Goal: Task Accomplishment & Management: Manage account settings

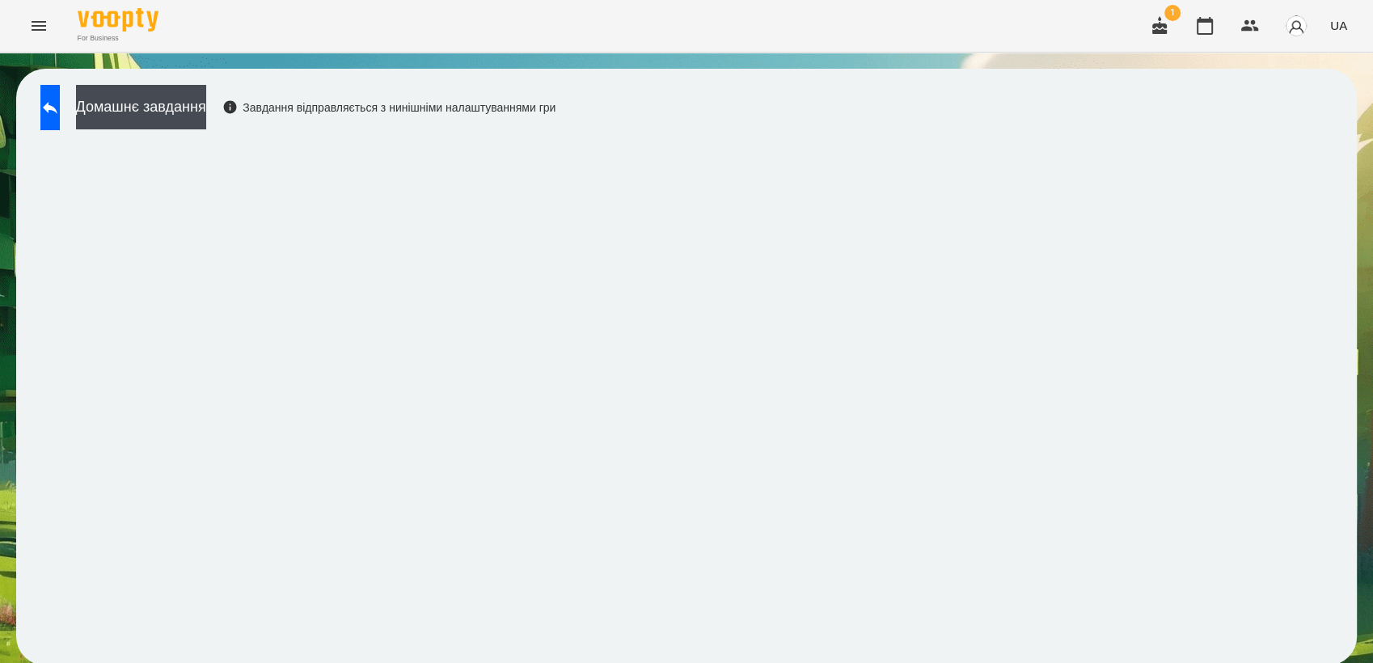
scroll to position [2, 0]
click at [46, 31] on icon "Menu" at bounding box center [38, 25] width 19 height 19
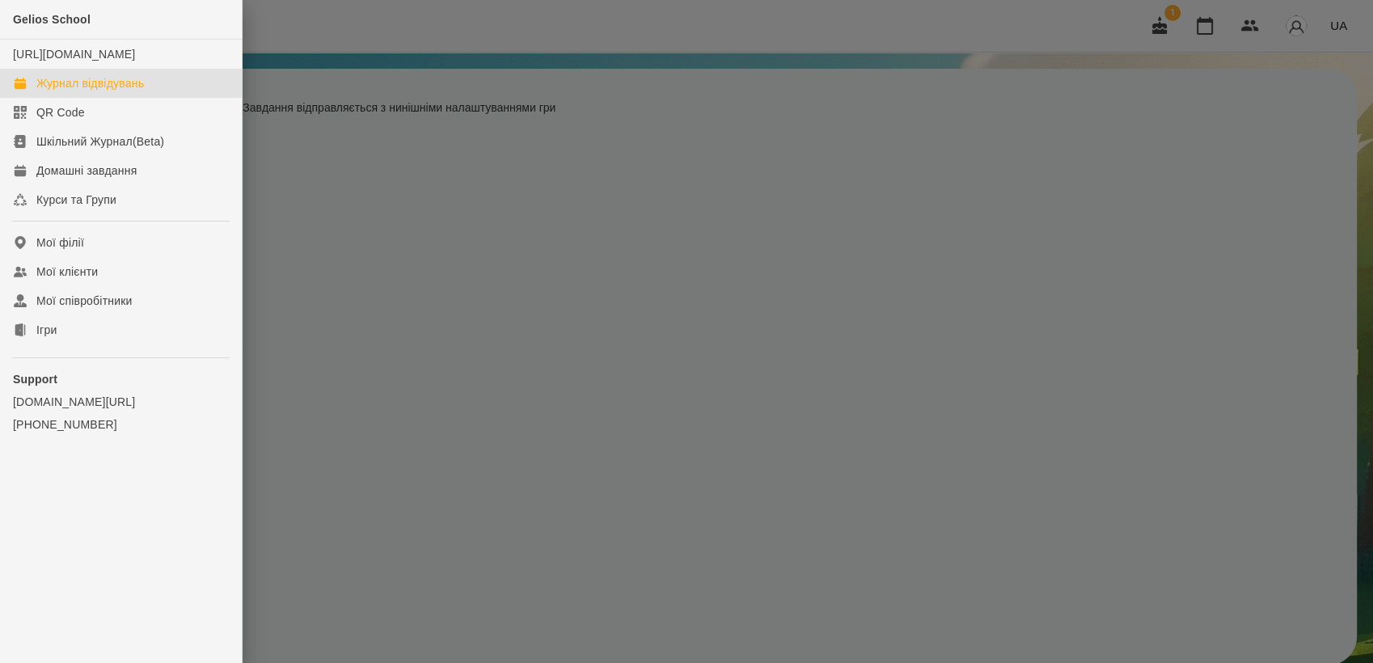
click at [115, 91] on div "Журнал відвідувань" at bounding box center [90, 83] width 108 height 16
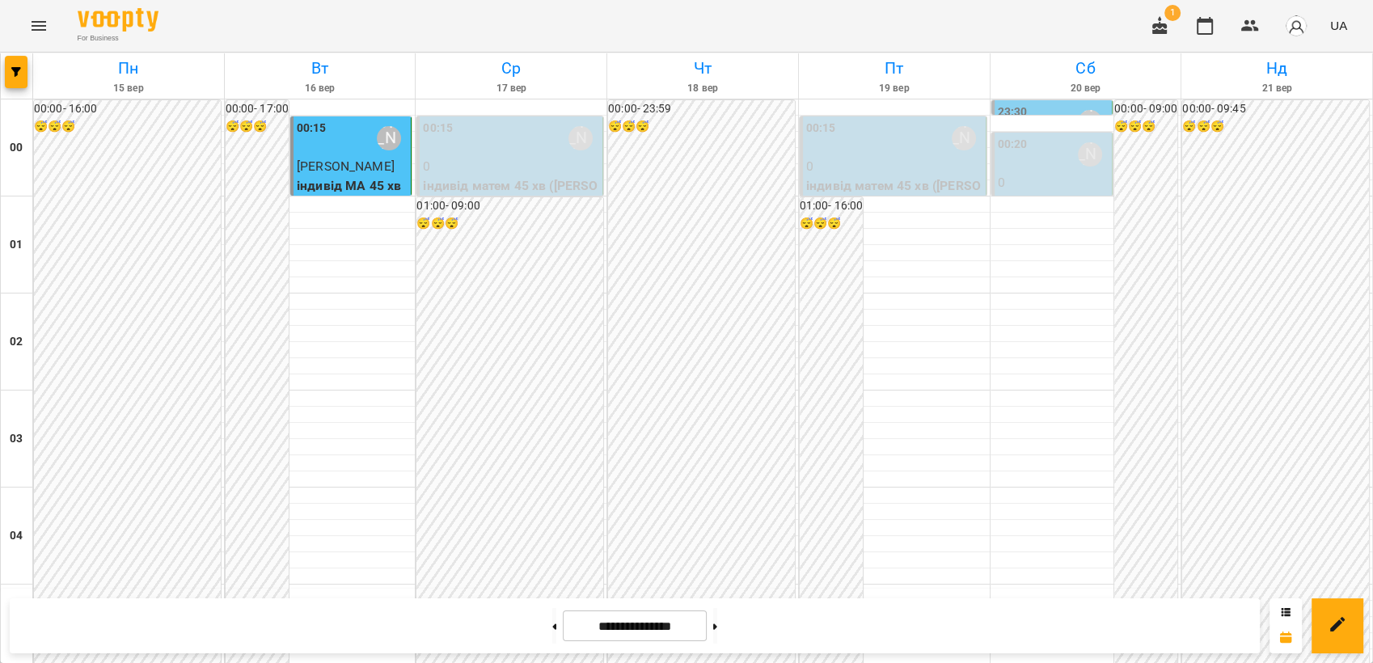
scroll to position [1837, 0]
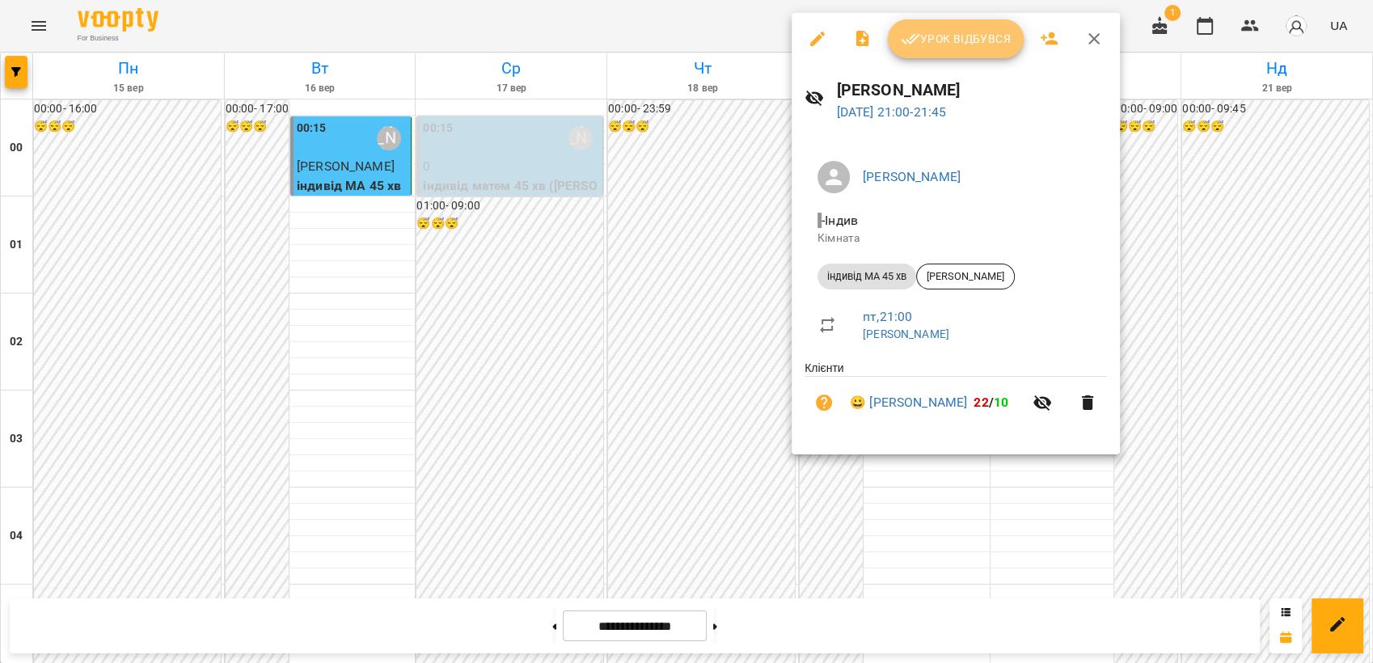
click at [919, 39] on span "Урок відбувся" at bounding box center [956, 38] width 110 height 19
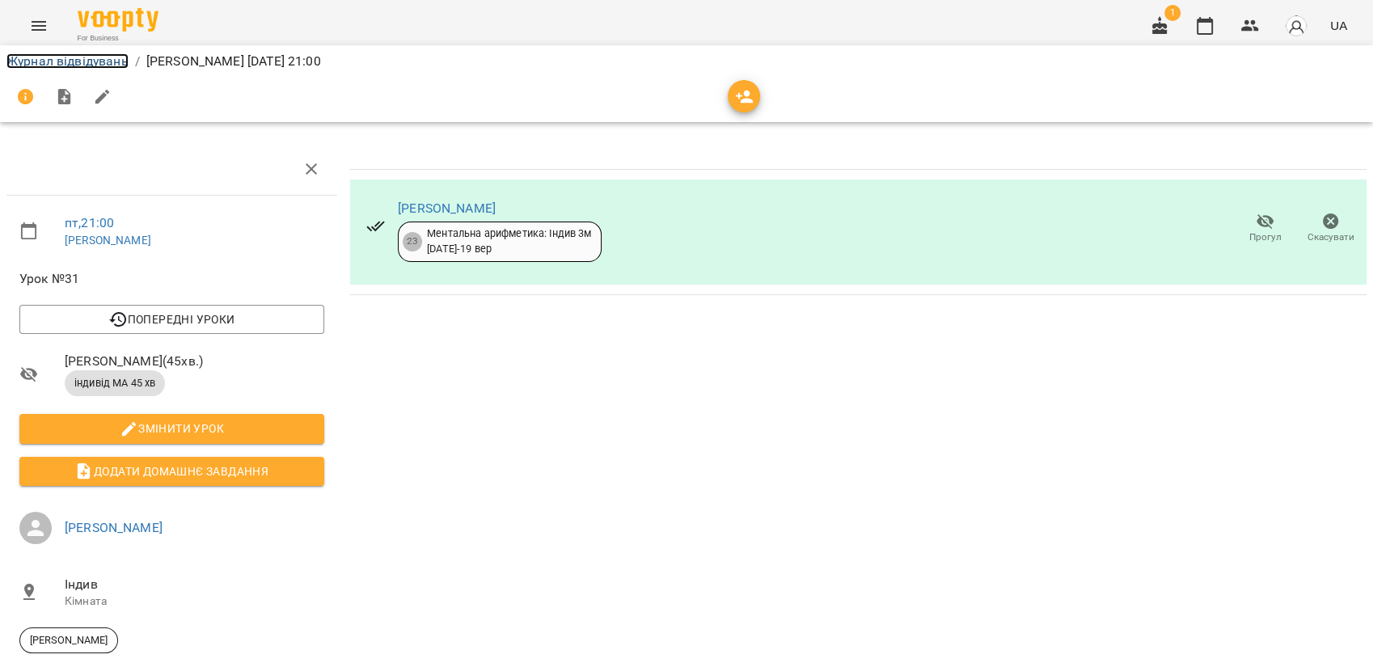
click at [49, 61] on link "Журнал відвідувань" at bounding box center [67, 60] width 122 height 15
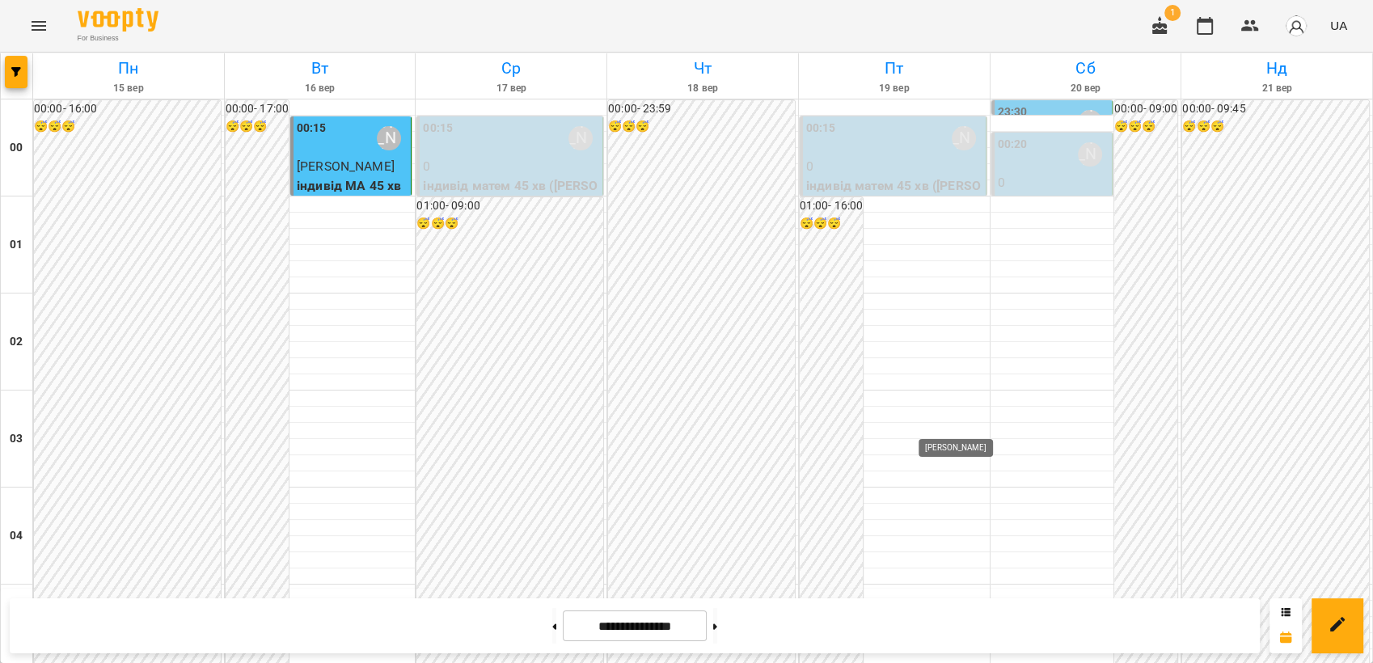
scroll to position [1837, 0]
click at [717, 628] on button at bounding box center [715, 626] width 4 height 36
type input "**********"
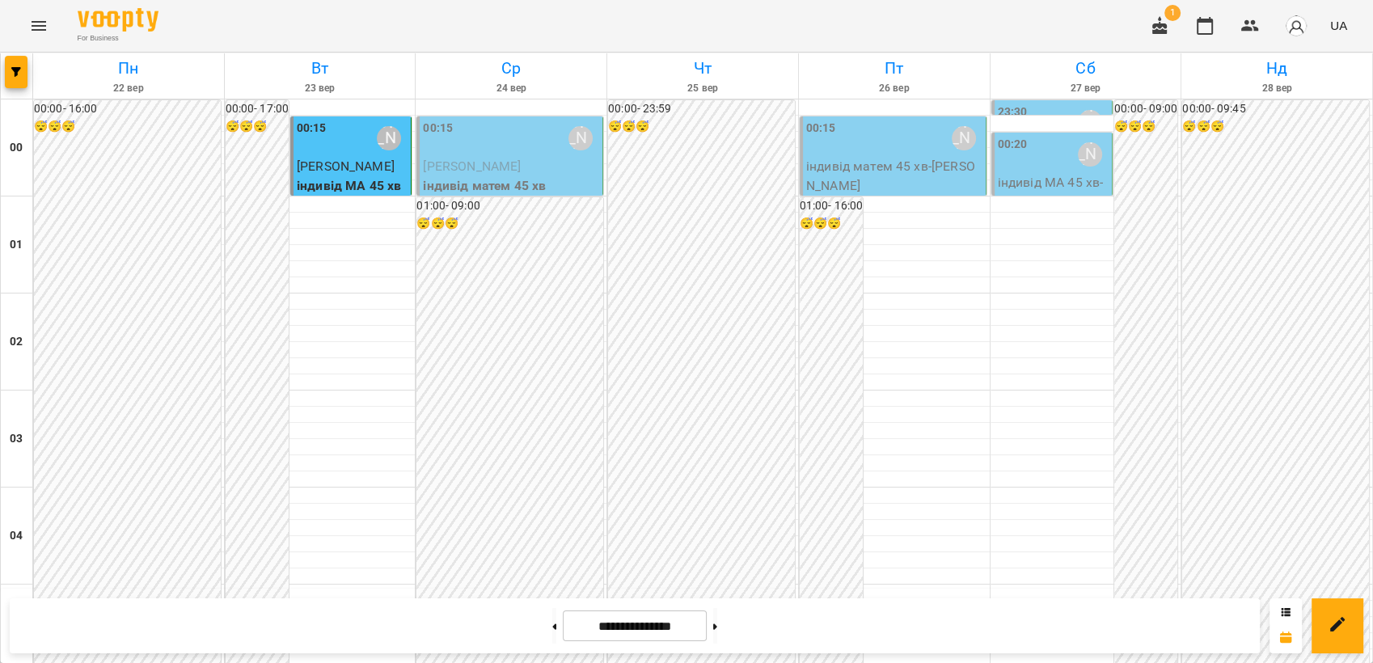
scroll to position [1568, 0]
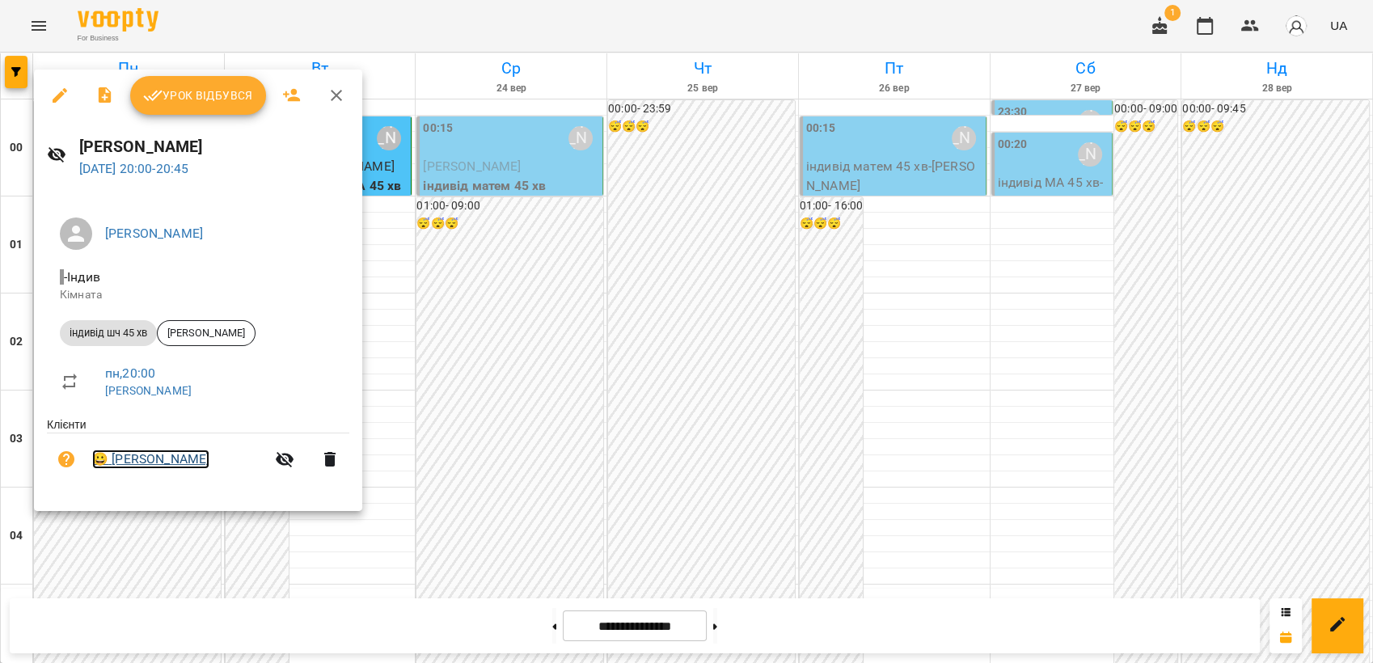
click at [132, 452] on link "😀 [PERSON_NAME]" at bounding box center [150, 459] width 117 height 19
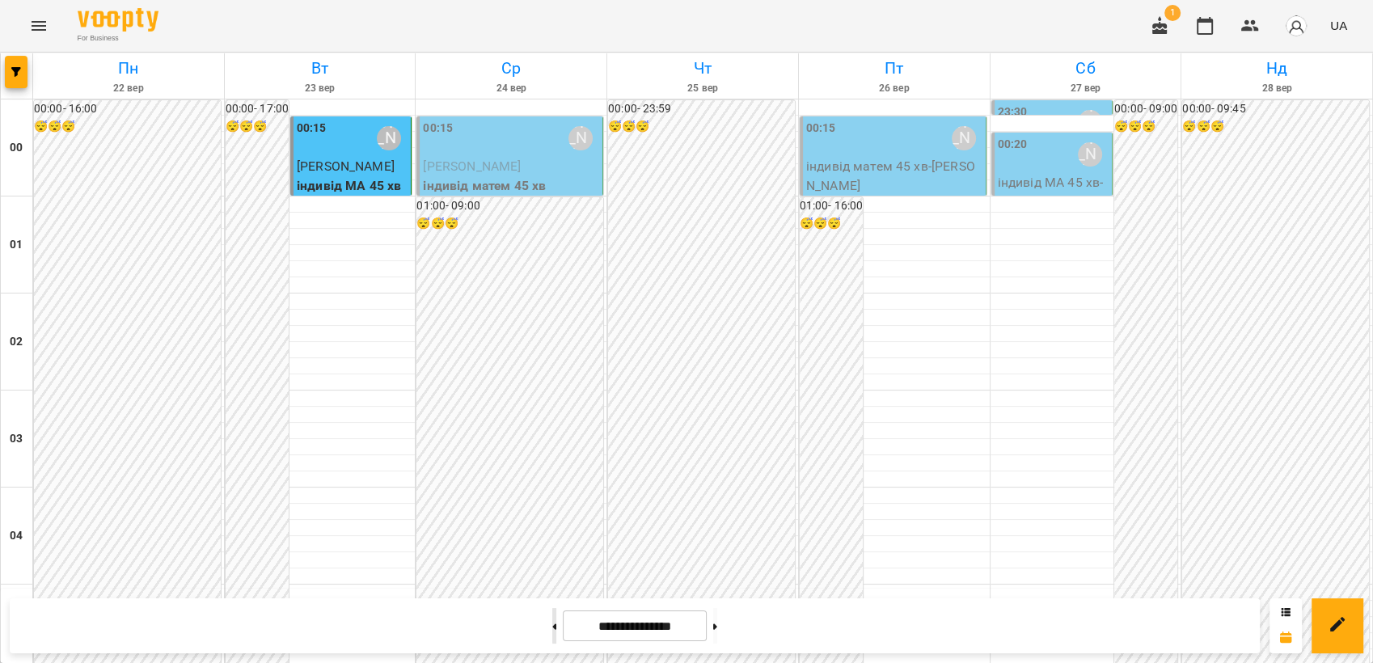
click at [552, 629] on icon at bounding box center [554, 626] width 4 height 6
type input "**********"
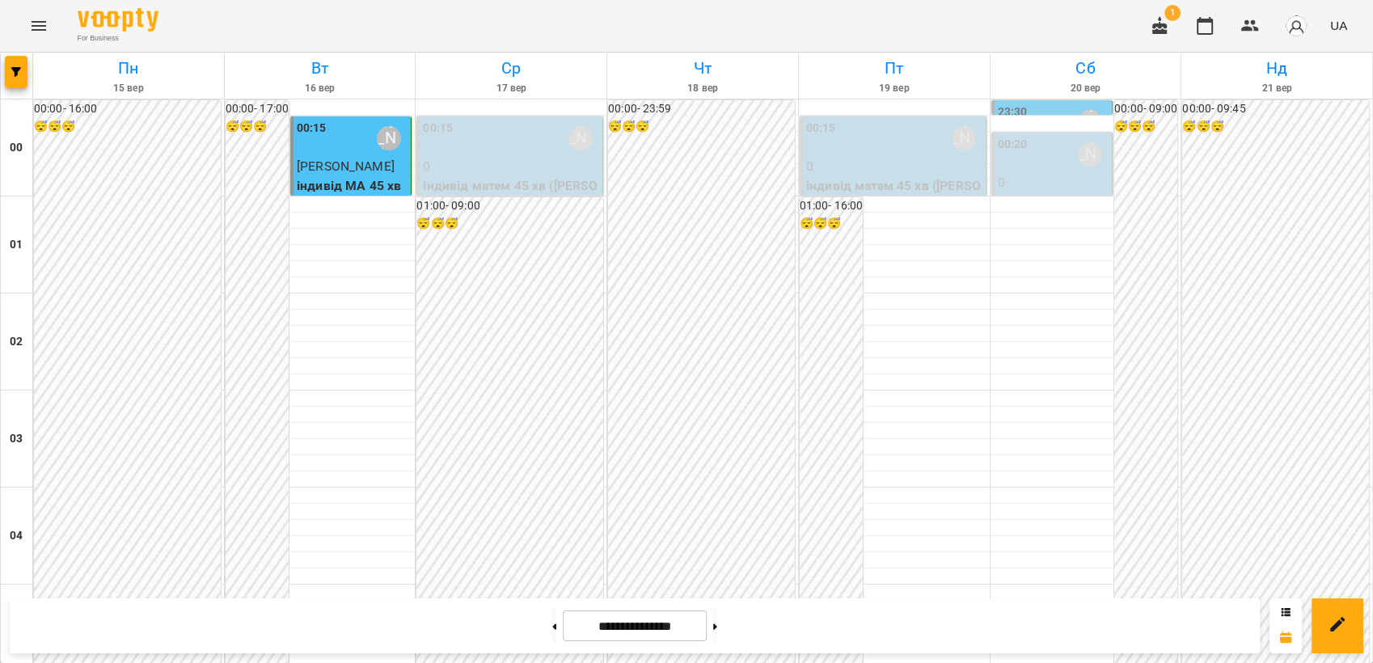
click at [44, 23] on icon "Menu" at bounding box center [38, 25] width 19 height 19
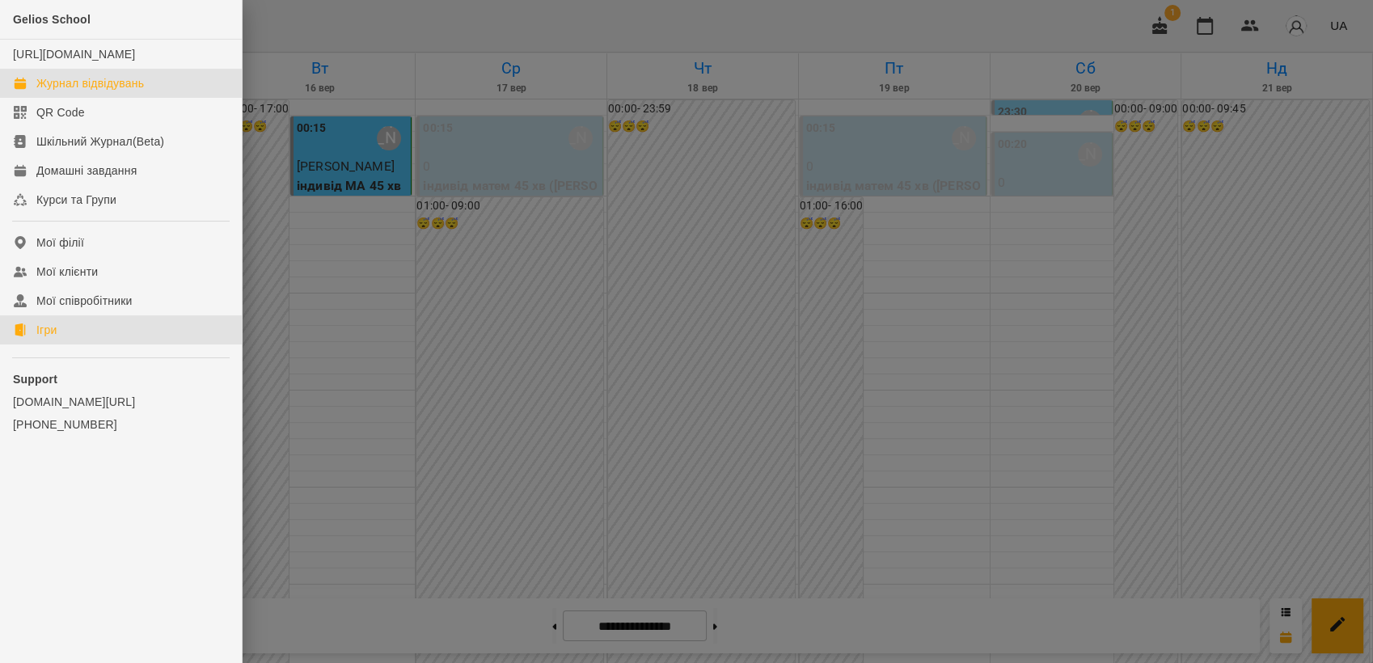
click at [65, 339] on link "Ігри" at bounding box center [121, 329] width 242 height 29
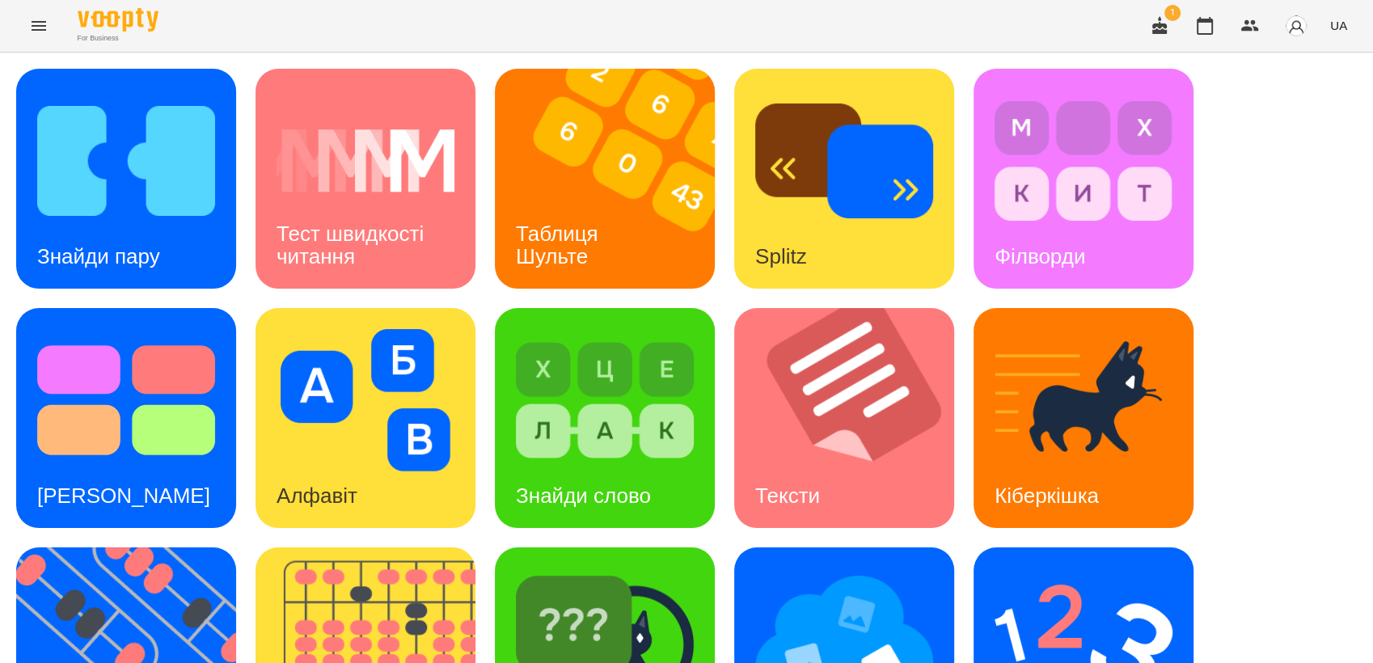
click at [1348, 29] on button "UA" at bounding box center [1339, 26] width 30 height 30
click at [1317, 133] on div "Русский" at bounding box center [1308, 120] width 82 height 29
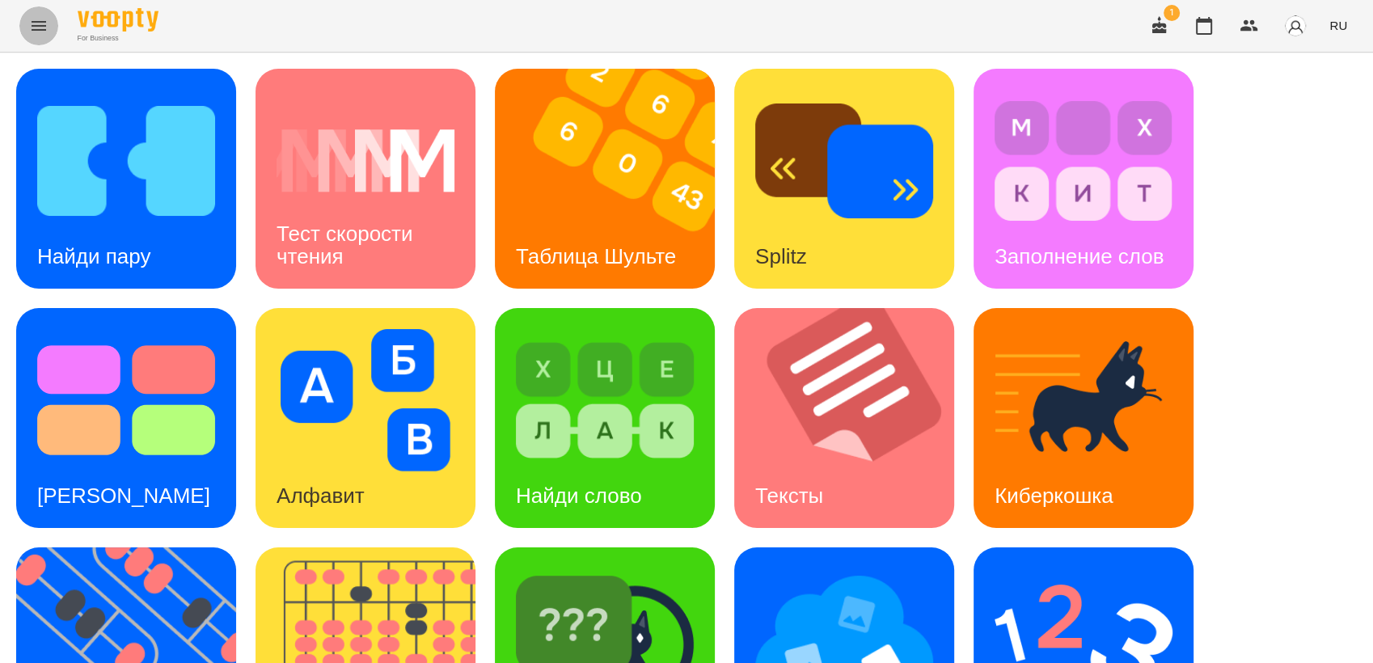
click at [38, 29] on icon "Menu" at bounding box center [38, 25] width 19 height 19
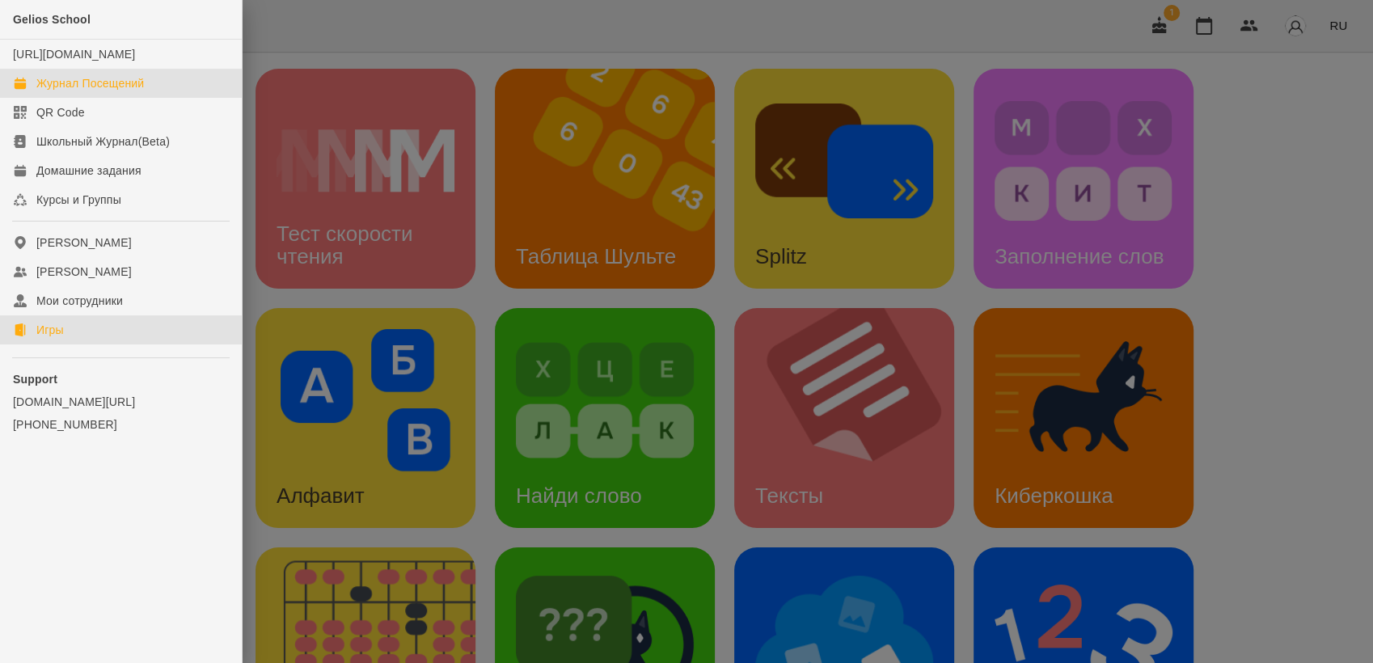
click at [103, 91] on div "Журнал Посещений" at bounding box center [90, 83] width 108 height 16
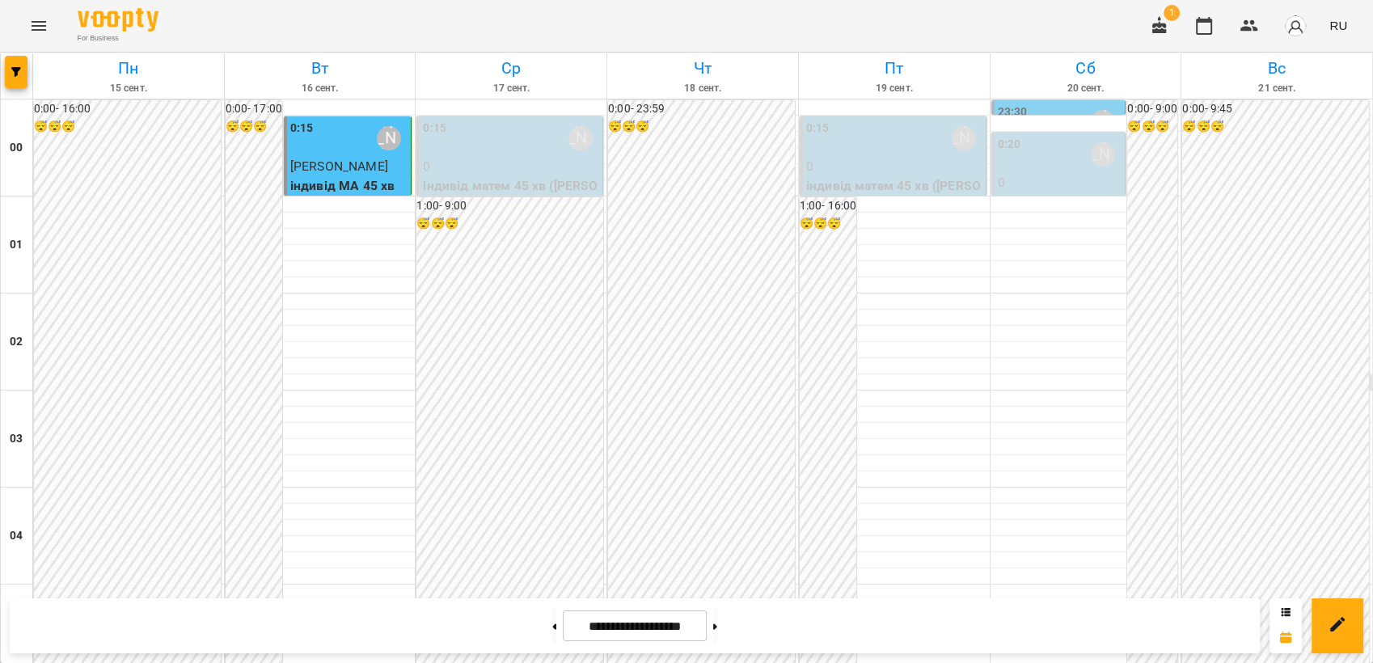
scroll to position [898, 0]
click at [34, 24] on icon "Menu" at bounding box center [38, 25] width 19 height 19
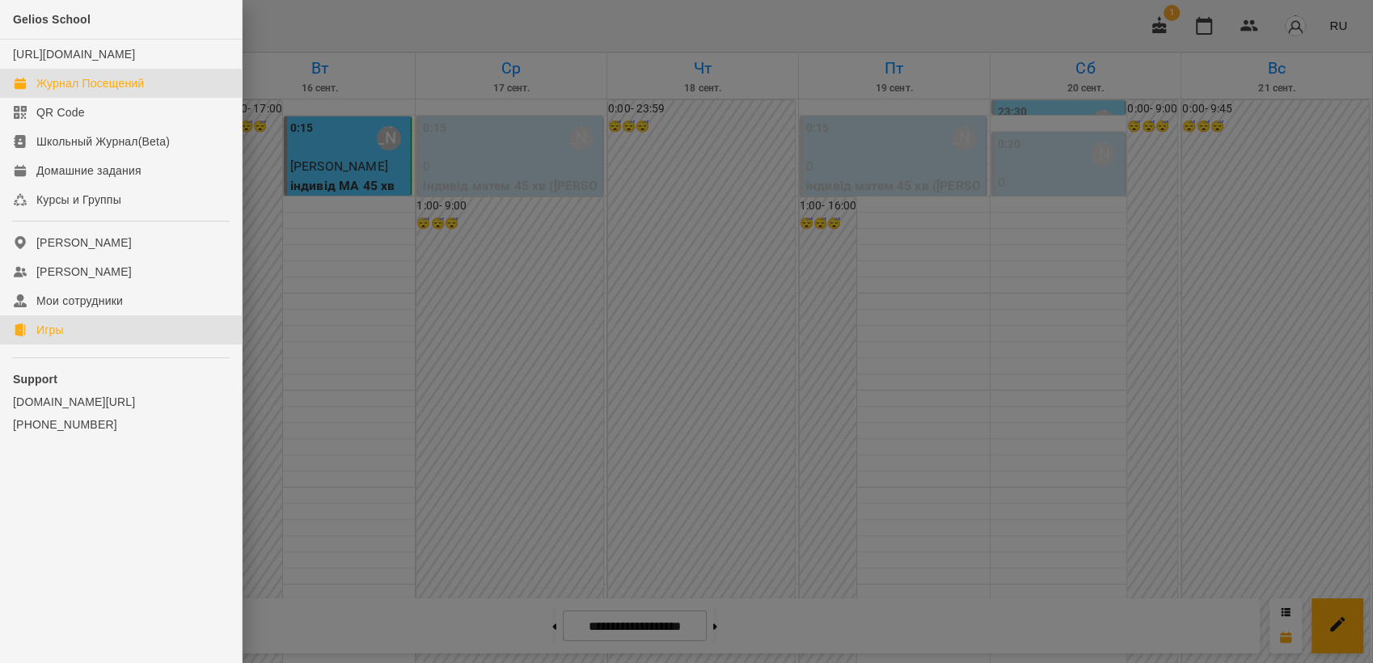
click at [70, 345] on link "Игры" at bounding box center [121, 329] width 242 height 29
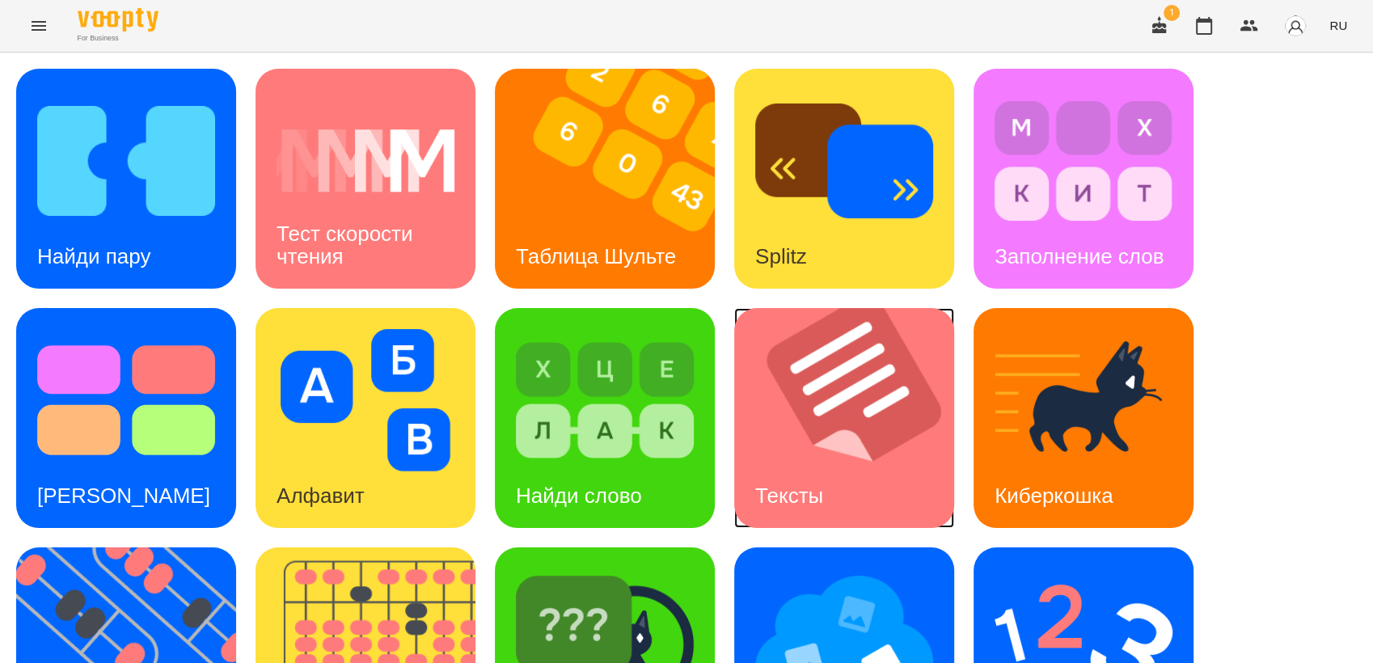
click at [886, 450] on img at bounding box center [854, 418] width 240 height 220
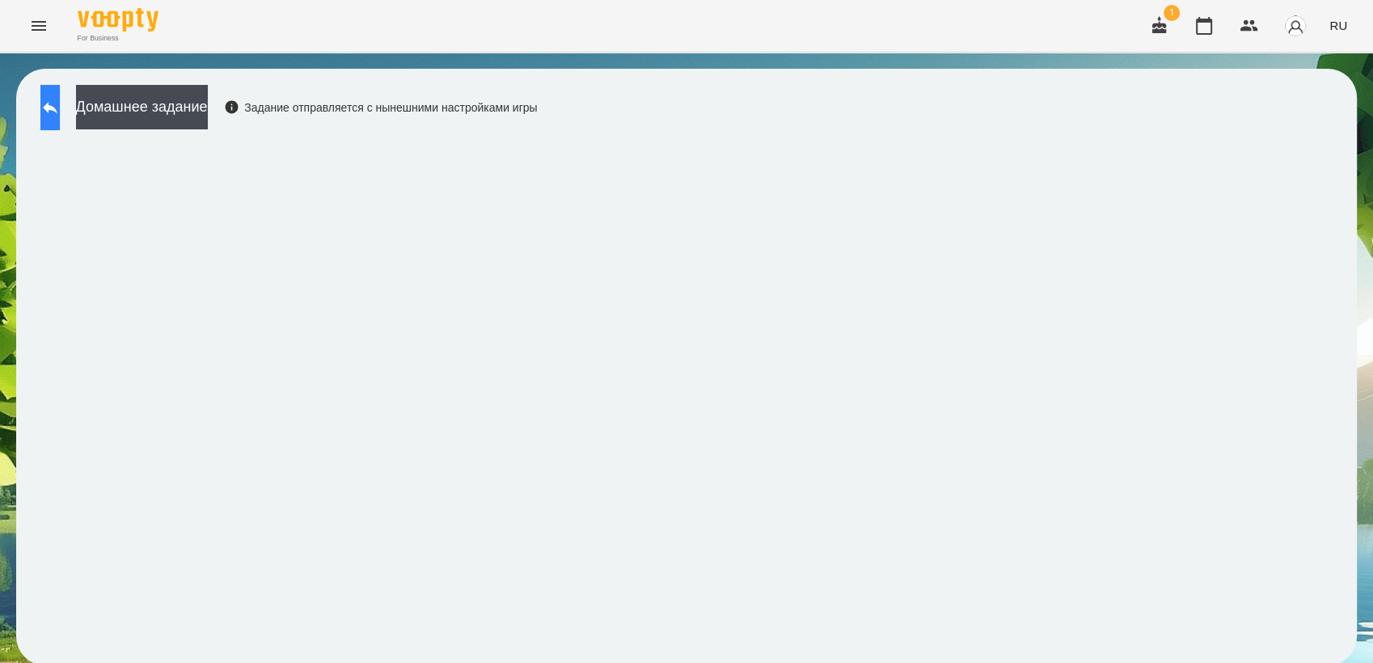
click at [60, 104] on button at bounding box center [49, 107] width 19 height 45
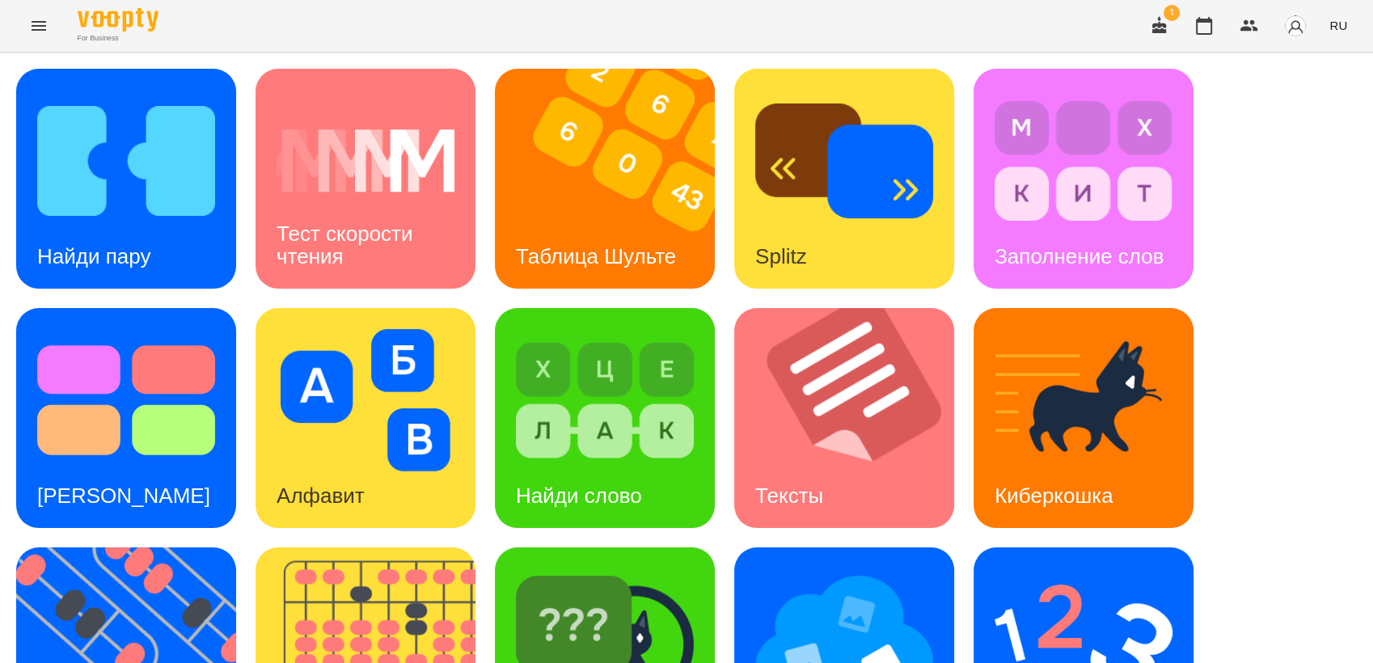
scroll to position [180, 0]
click at [111, 547] on img at bounding box center [136, 657] width 240 height 220
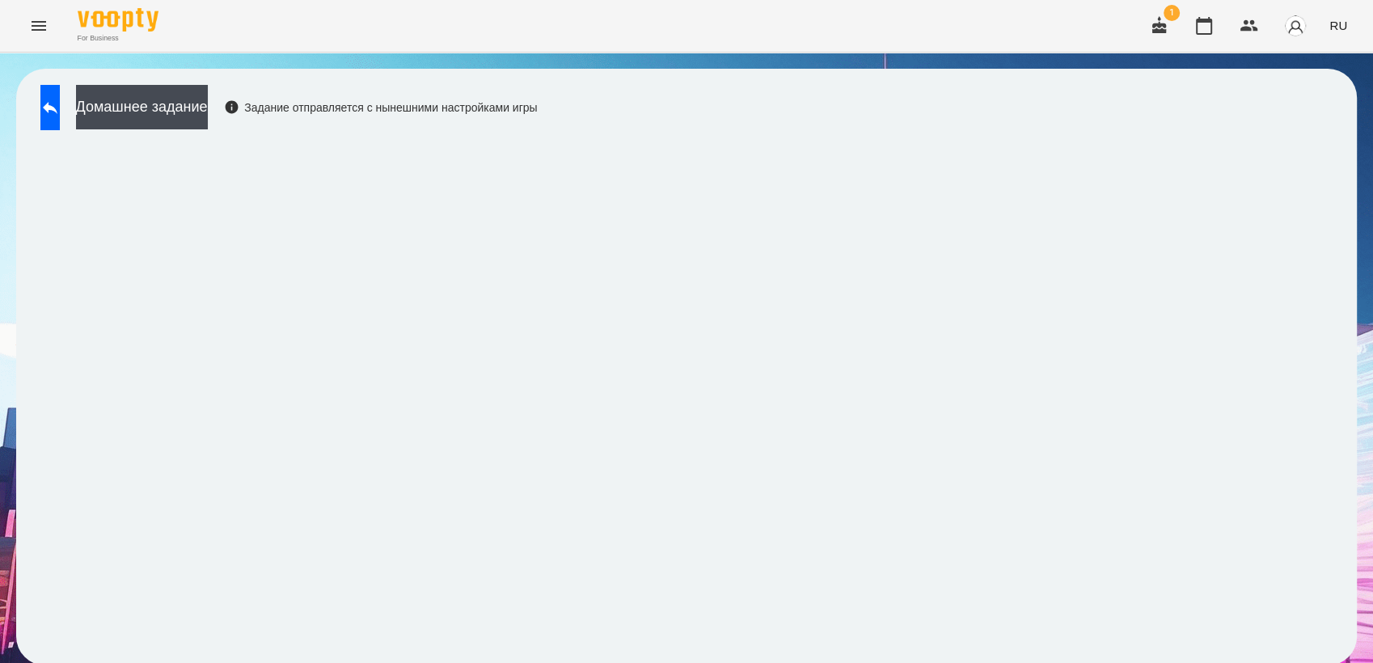
click at [1344, 28] on span "RU" at bounding box center [1338, 25] width 18 height 17
click at [1310, 88] on div "Українська" at bounding box center [1308, 91] width 82 height 29
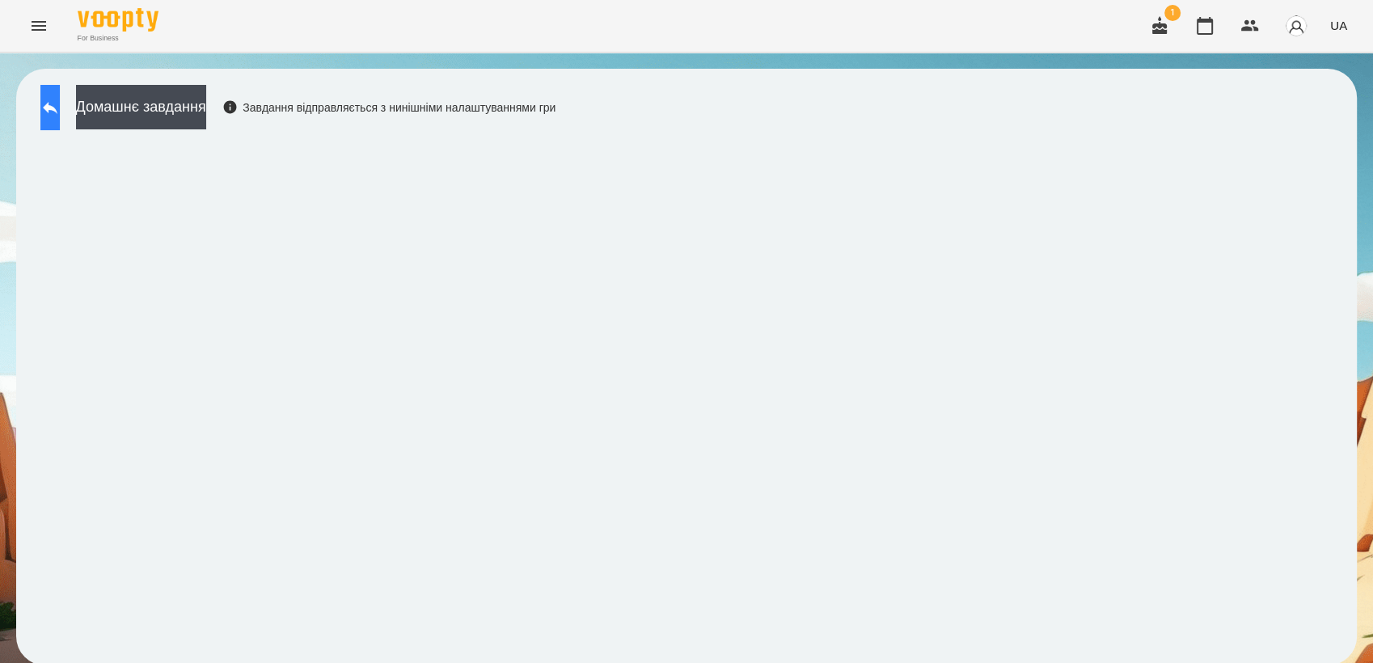
click at [55, 111] on button at bounding box center [49, 107] width 19 height 45
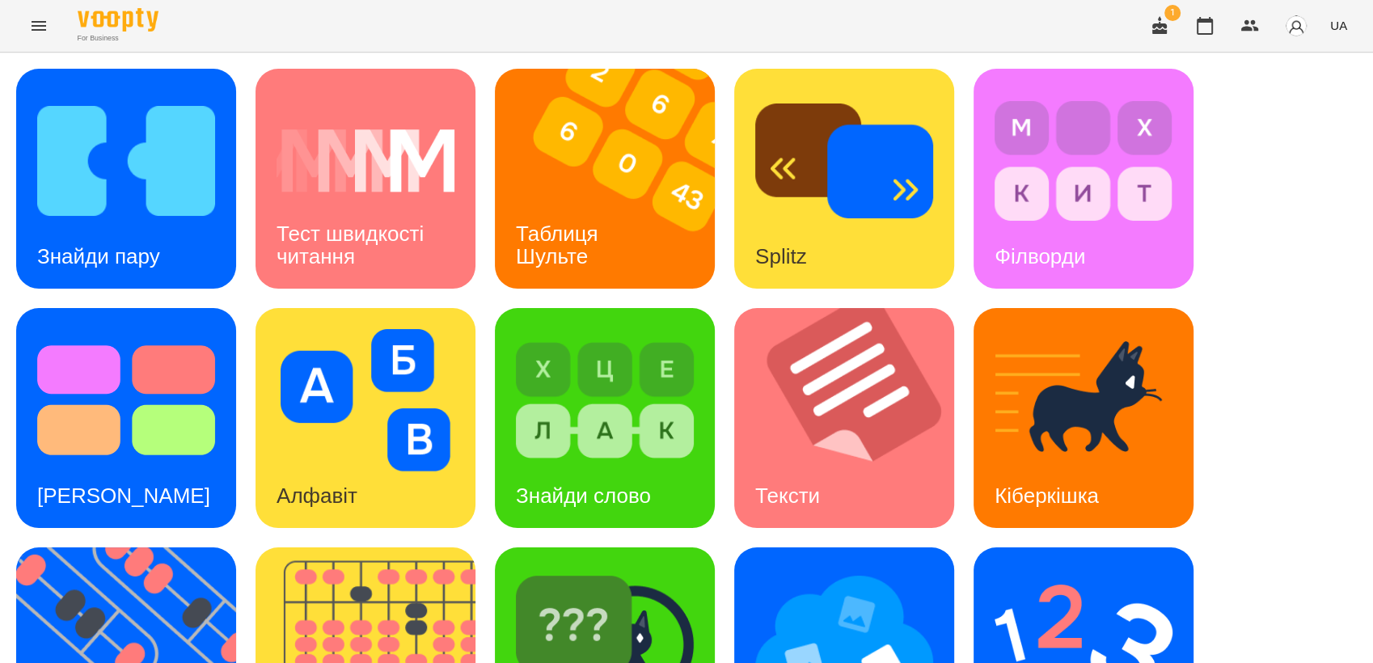
scroll to position [269, 0]
click at [1068, 569] on img at bounding box center [1084, 640] width 178 height 142
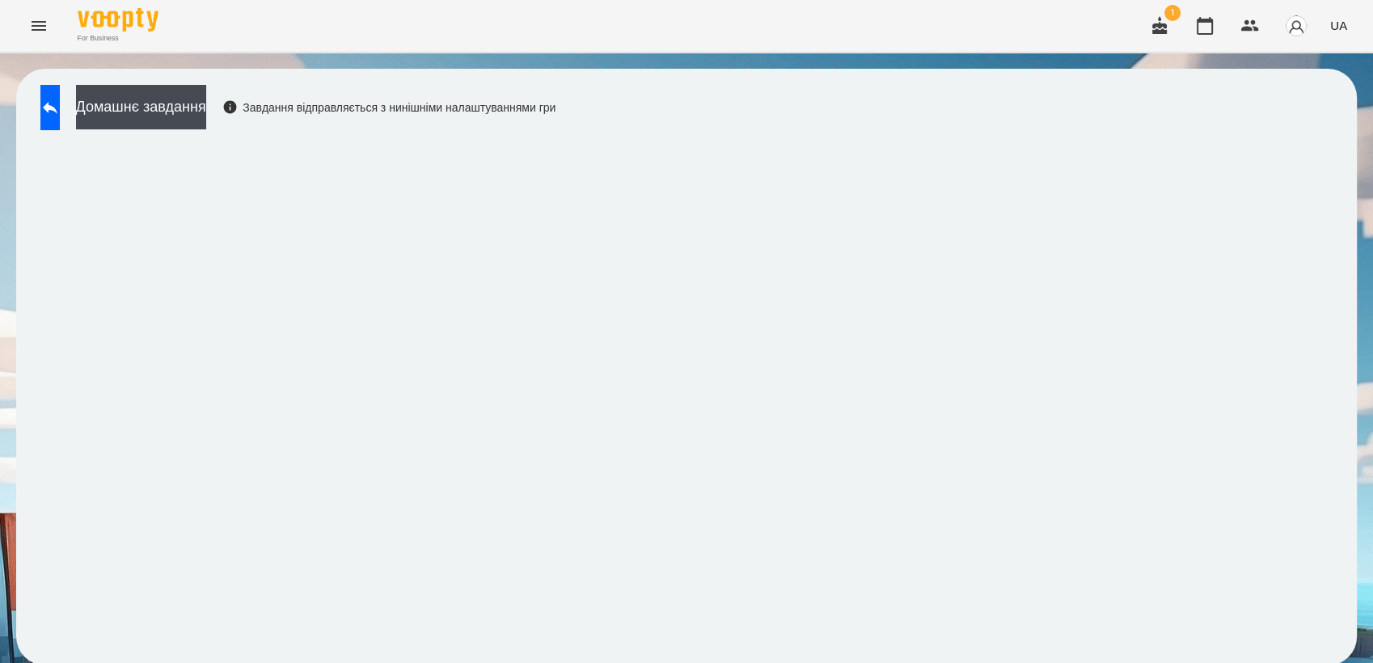
scroll to position [2, 0]
click at [54, 110] on button at bounding box center [49, 107] width 19 height 45
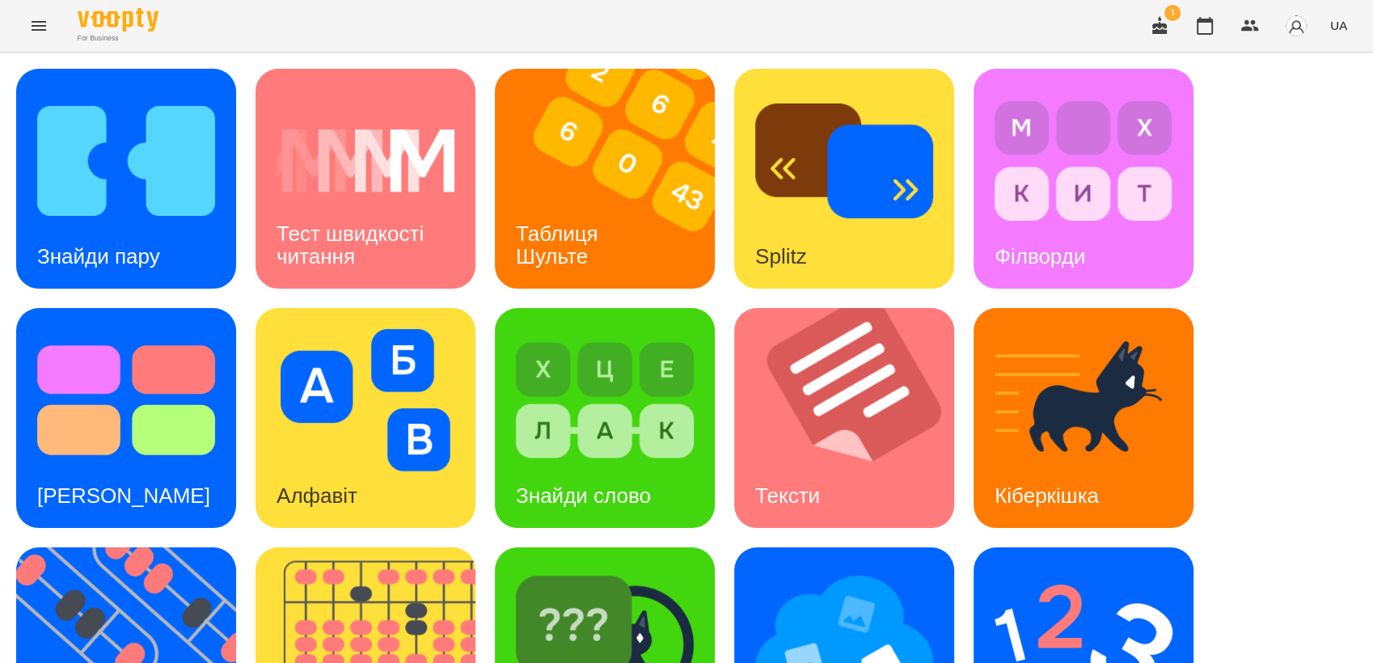
scroll to position [359, 0]
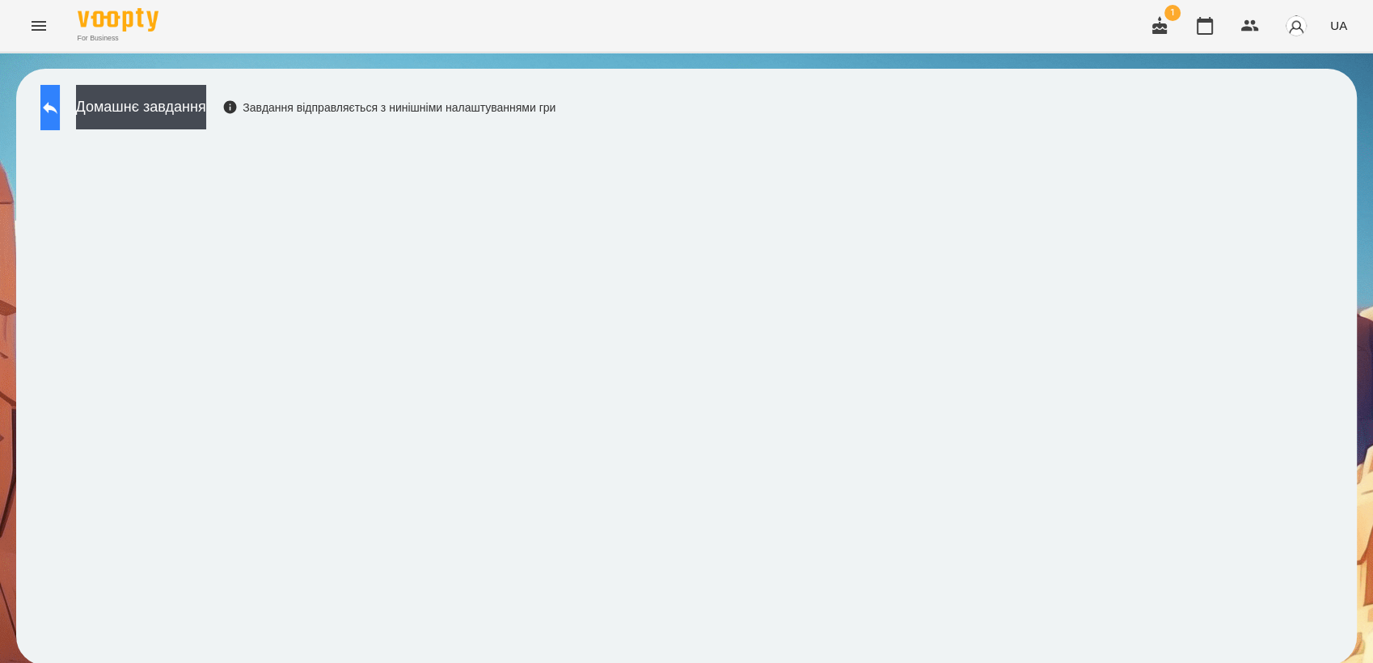
click at [60, 115] on icon at bounding box center [49, 107] width 19 height 19
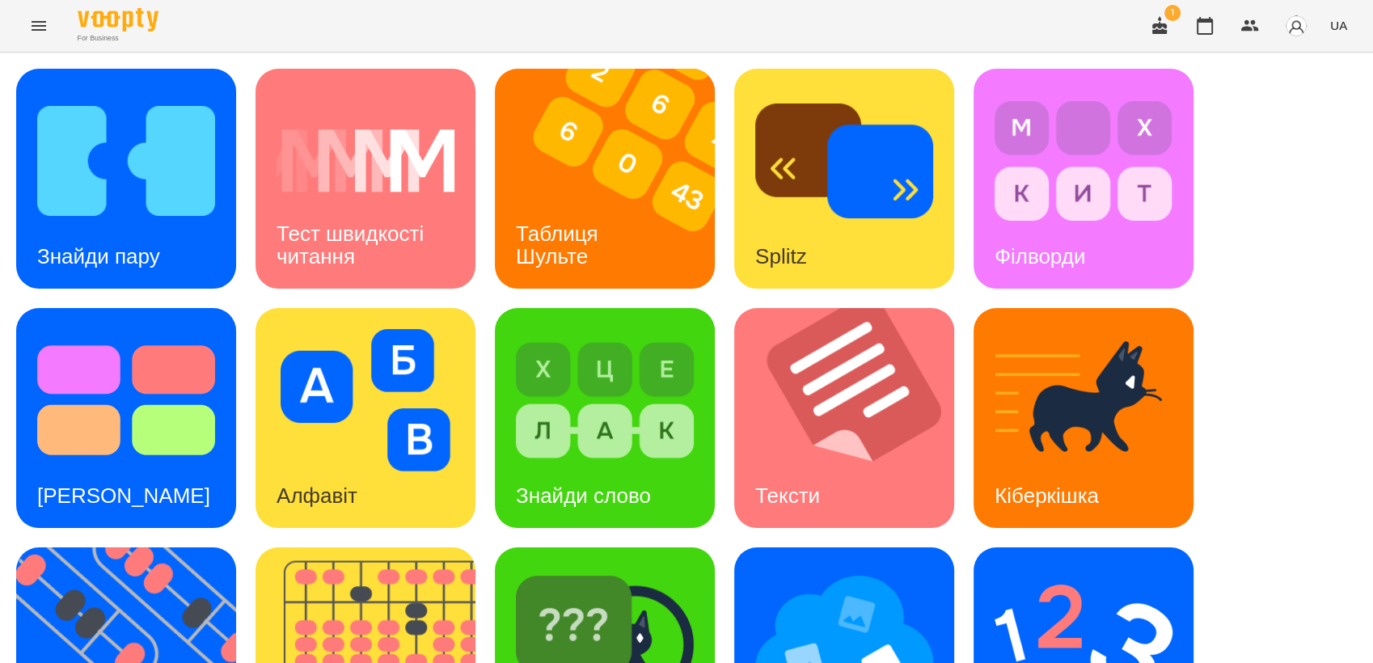
scroll to position [269, 0]
click at [582, 569] on img at bounding box center [605, 640] width 178 height 142
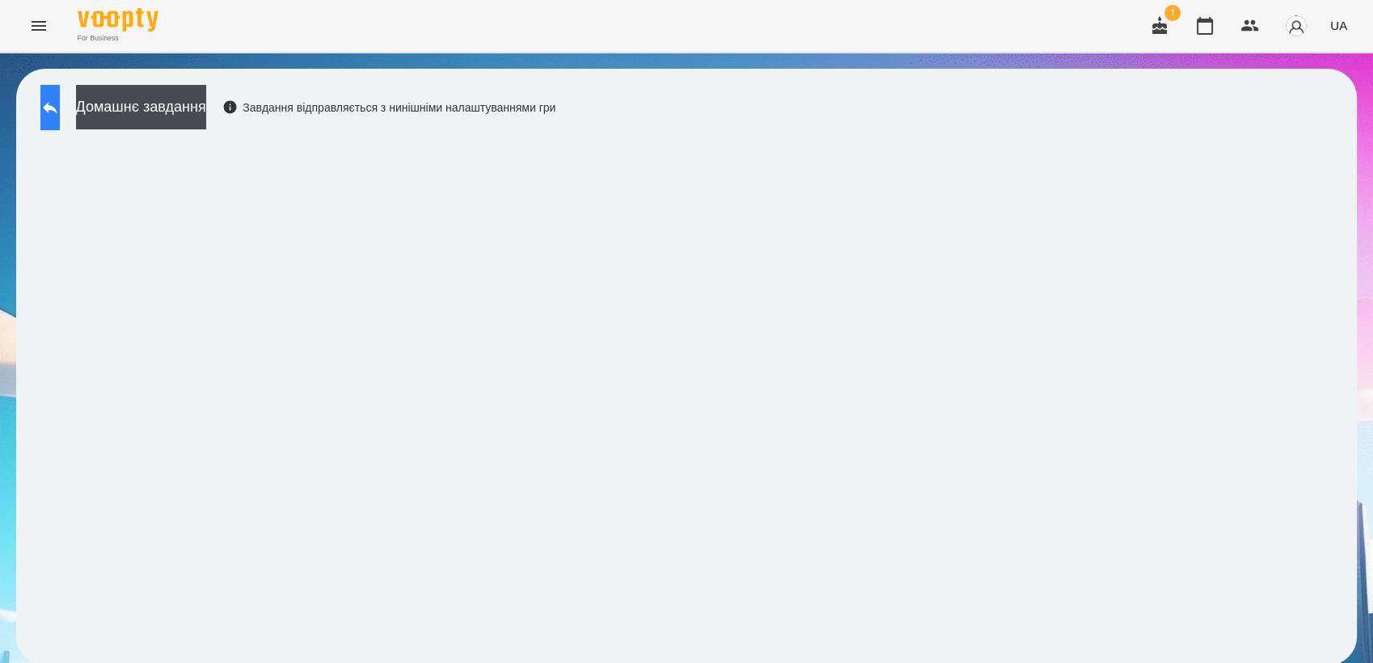
click at [57, 110] on icon at bounding box center [50, 108] width 15 height 12
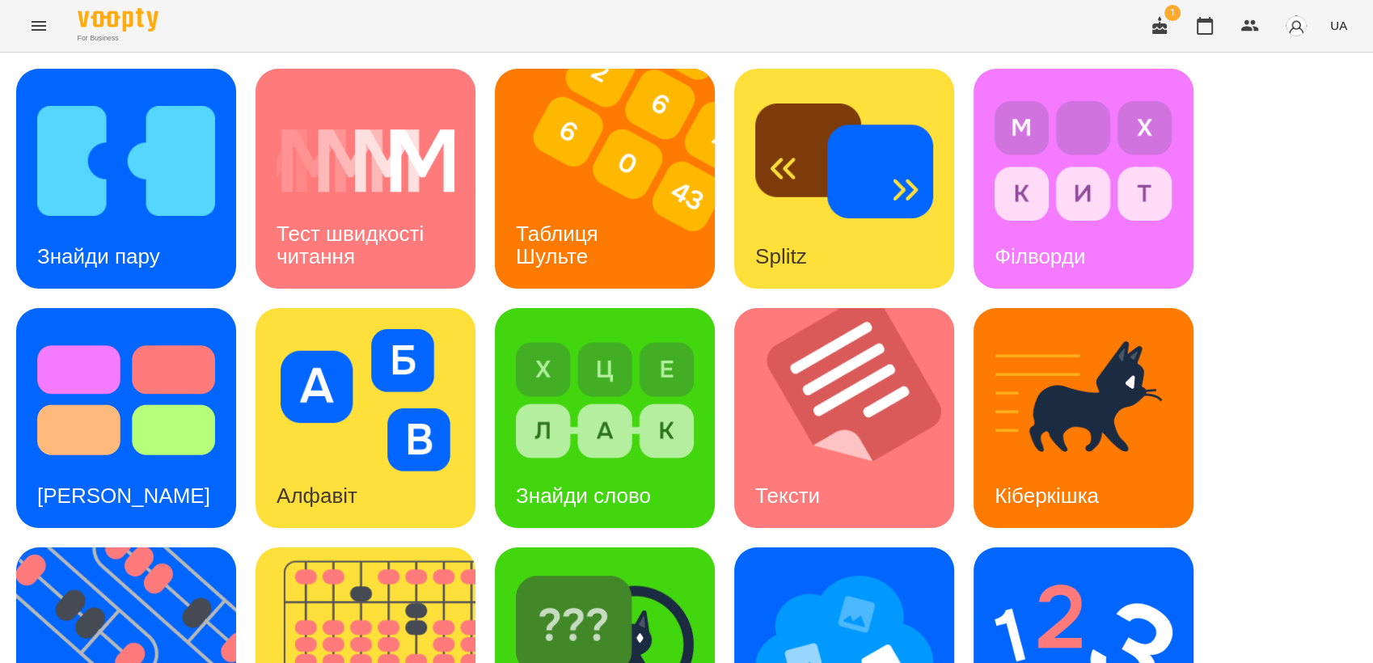
scroll to position [359, 0]
click at [821, 569] on img at bounding box center [844, 640] width 178 height 142
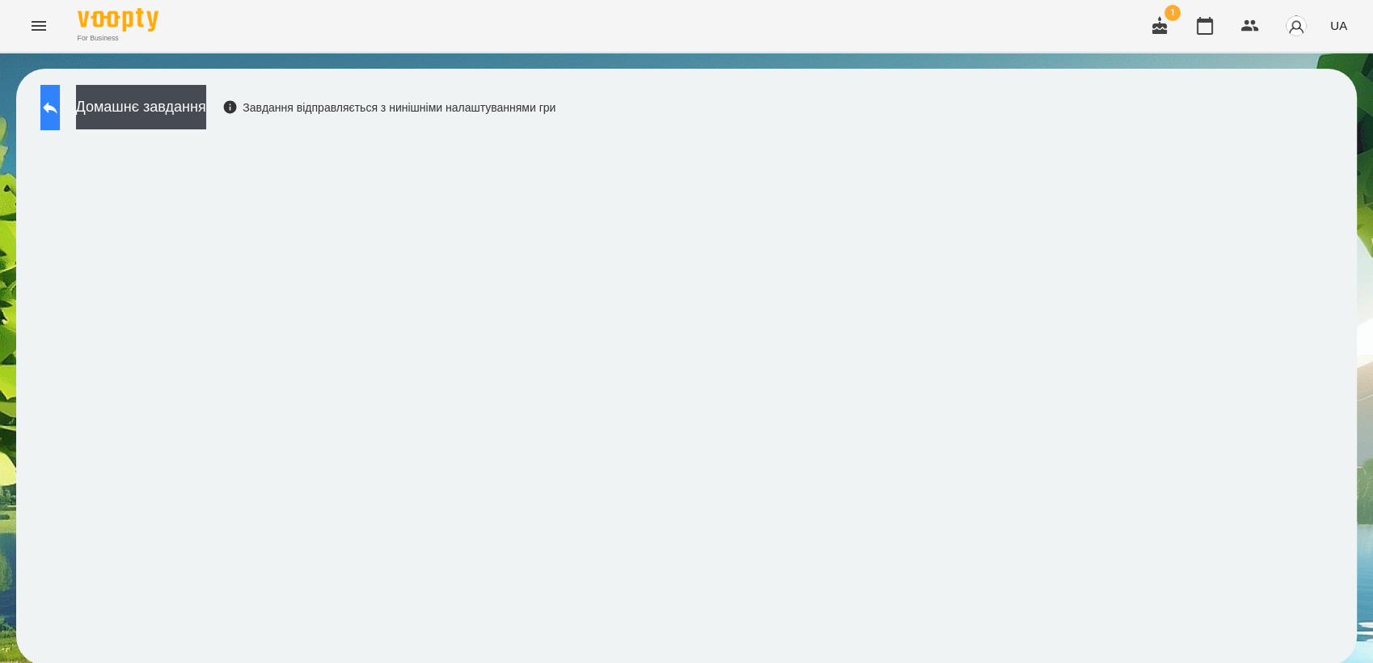
click at [60, 113] on icon at bounding box center [49, 107] width 19 height 19
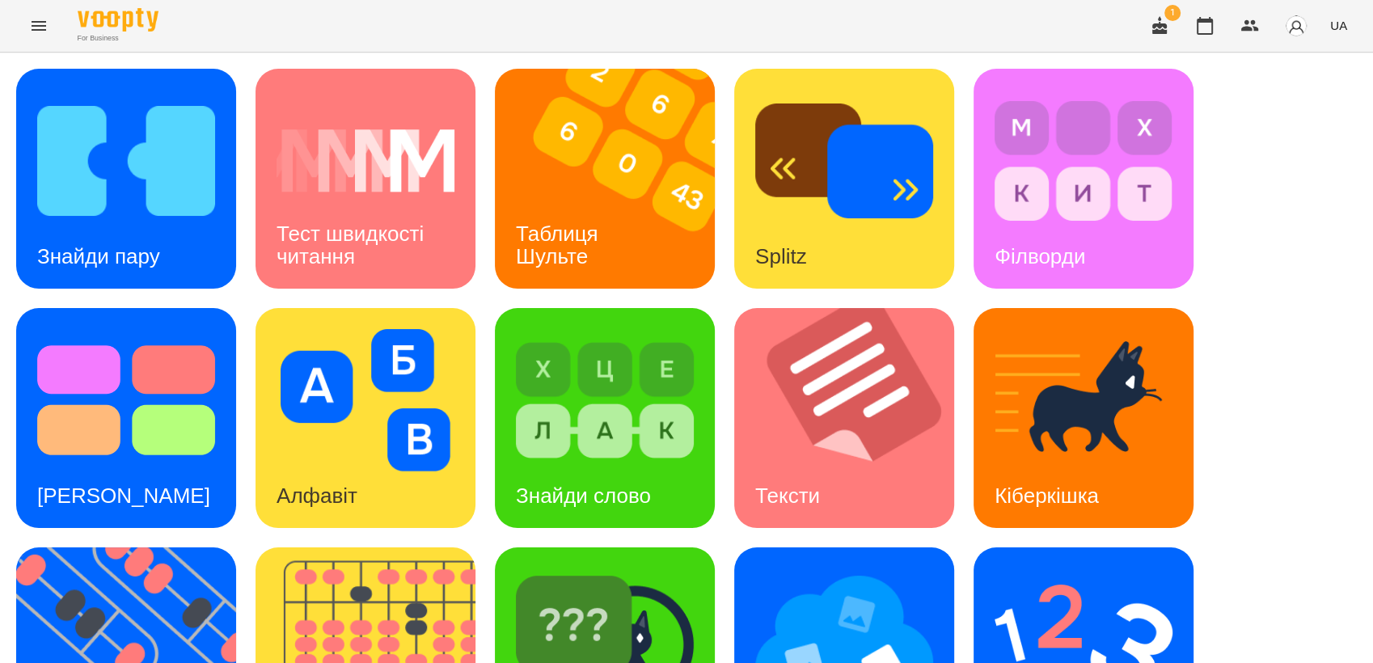
scroll to position [269, 0]
click at [977, 547] on div "Ментальний рахунок" at bounding box center [1084, 657] width 220 height 220
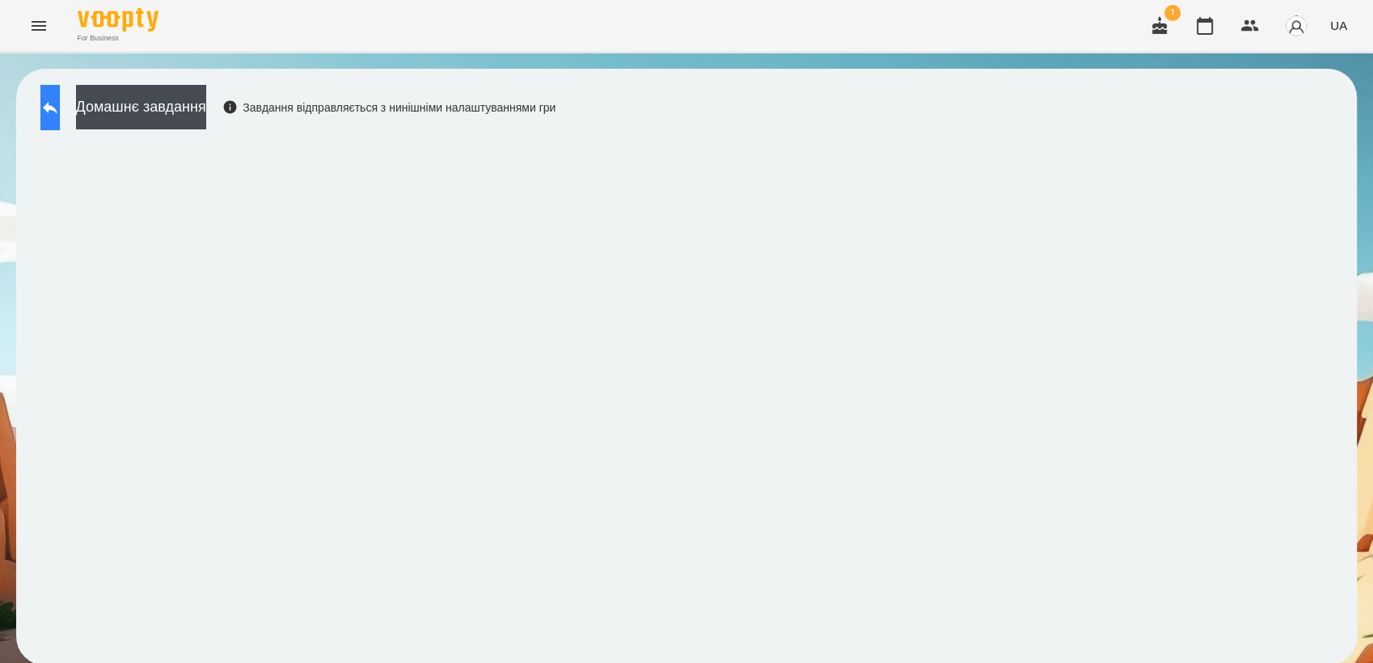
click at [57, 108] on icon at bounding box center [50, 108] width 15 height 12
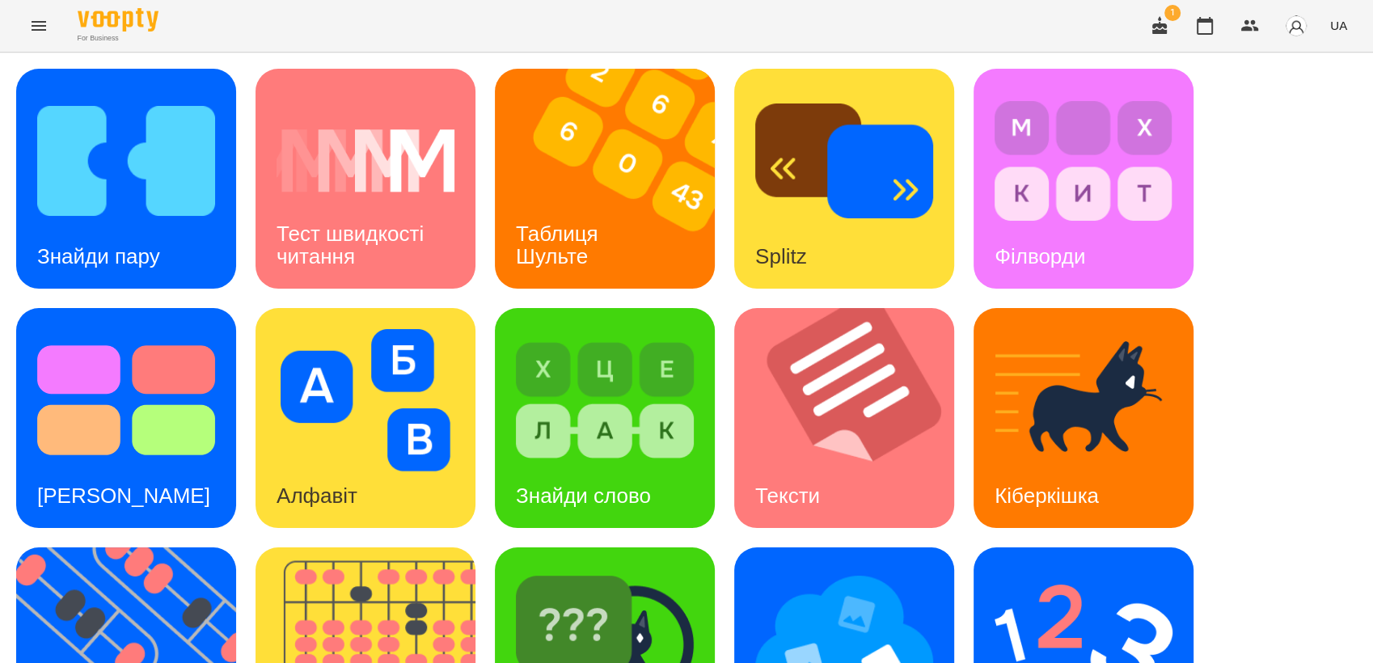
scroll to position [359, 0]
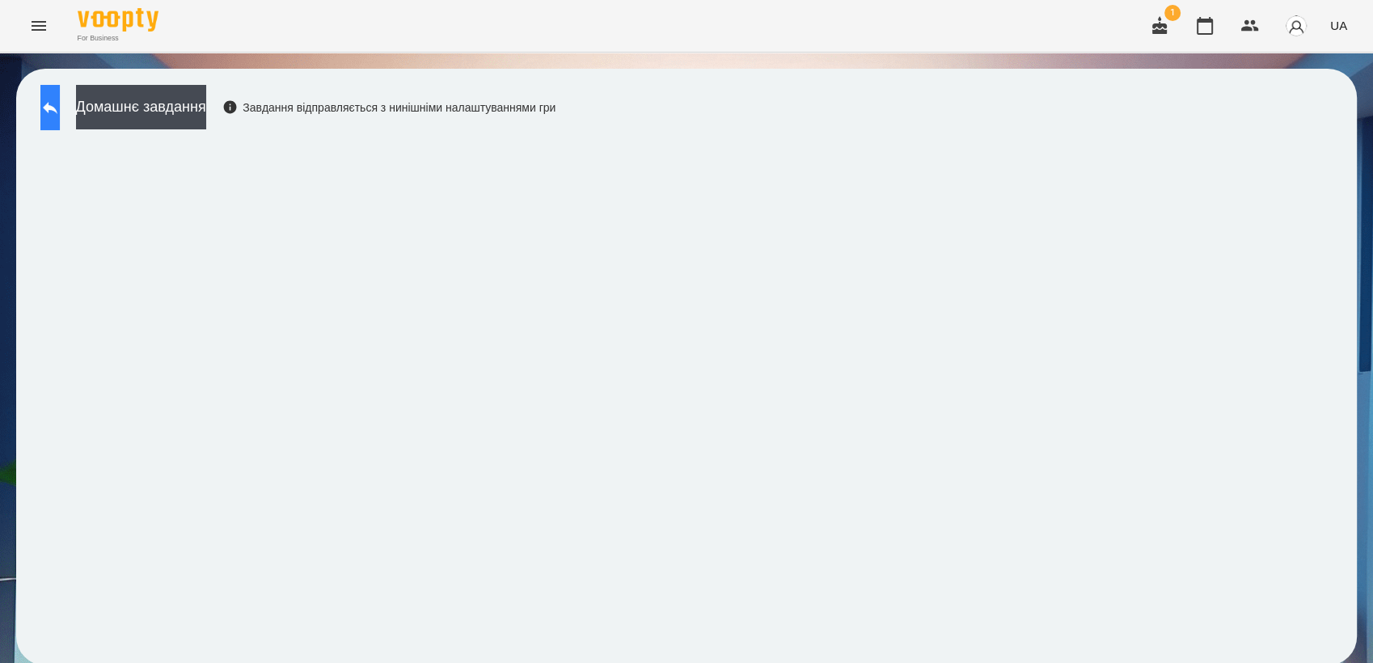
click at [60, 103] on icon at bounding box center [49, 107] width 19 height 19
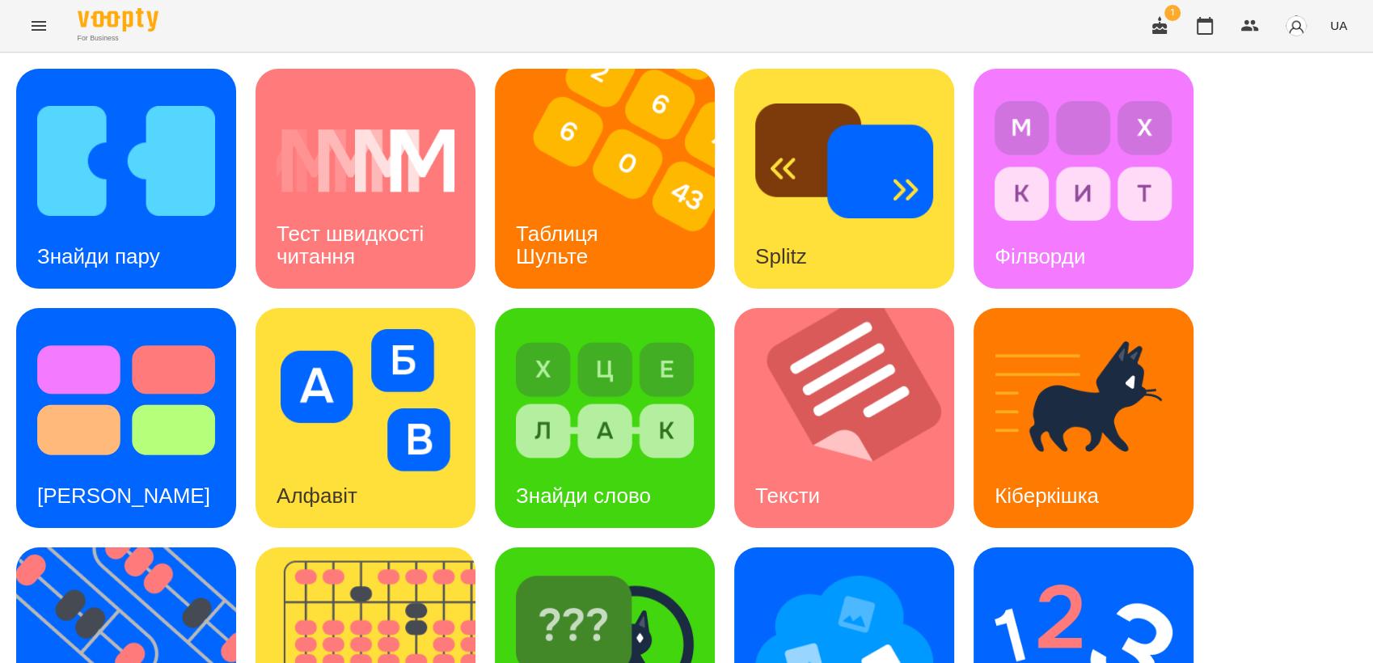
scroll to position [269, 0]
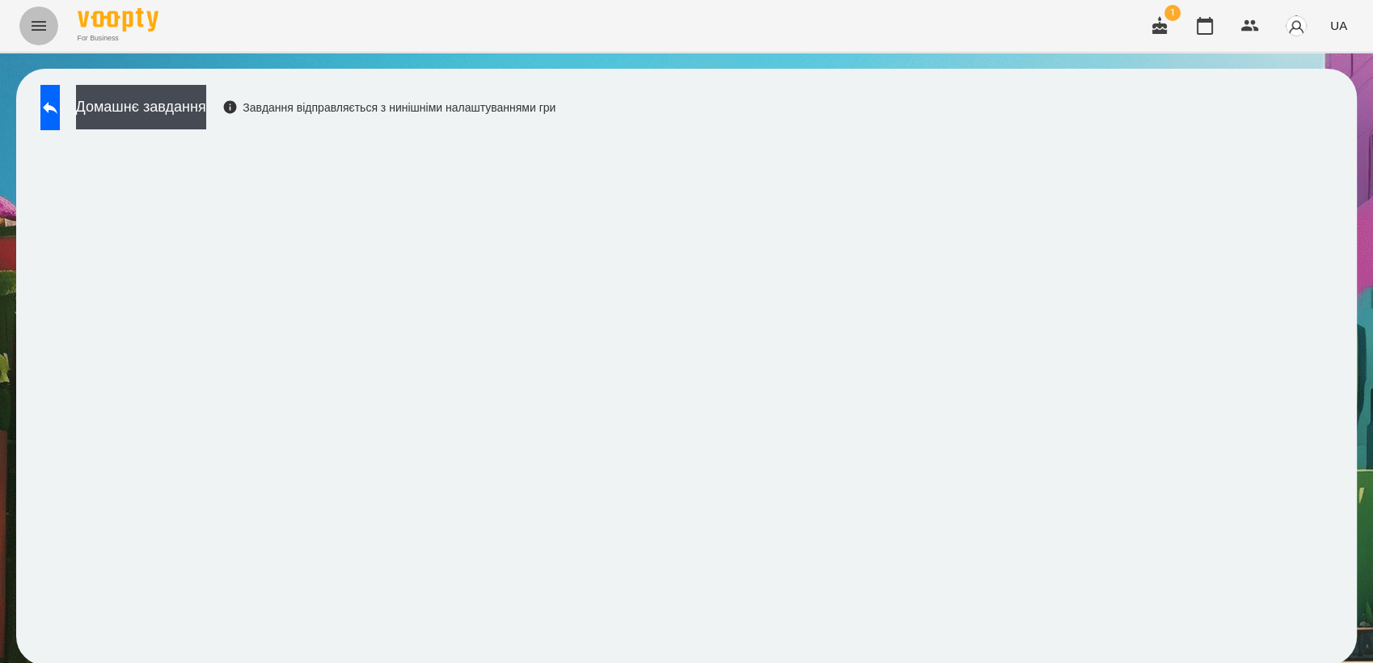
click at [32, 28] on icon "Menu" at bounding box center [38, 25] width 19 height 19
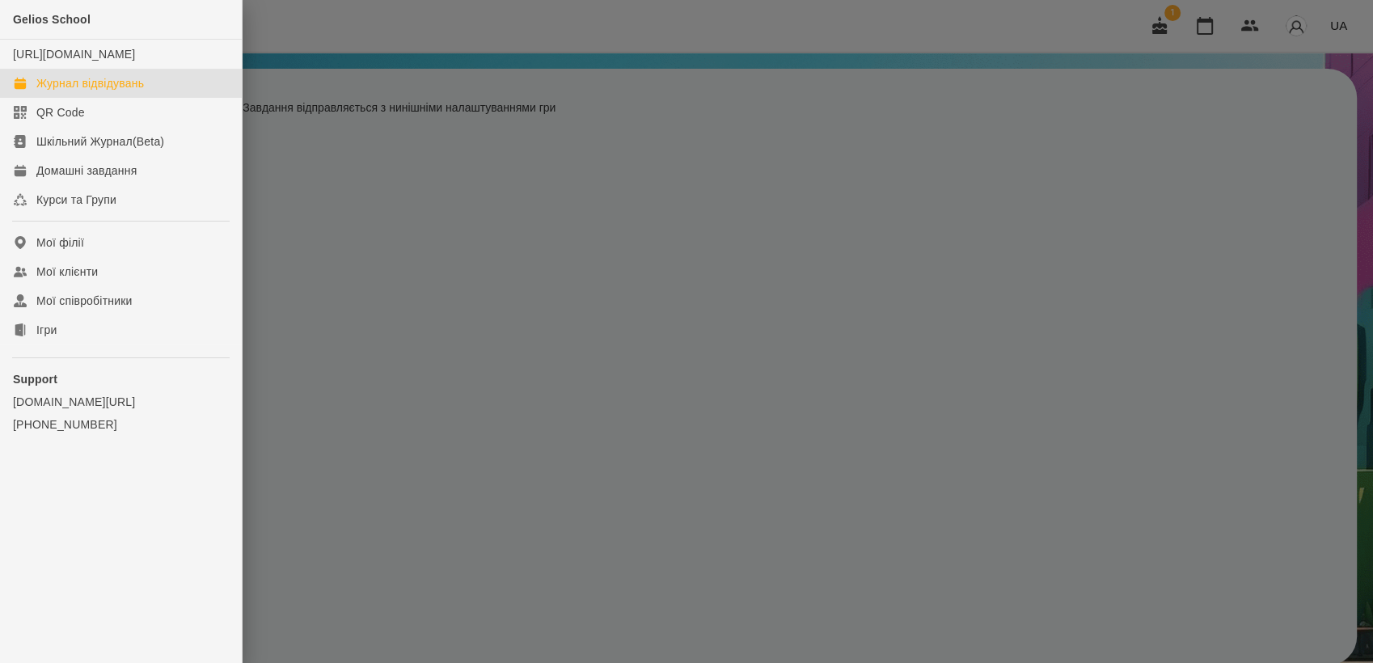
click at [97, 91] on div "Журнал відвідувань" at bounding box center [90, 83] width 108 height 16
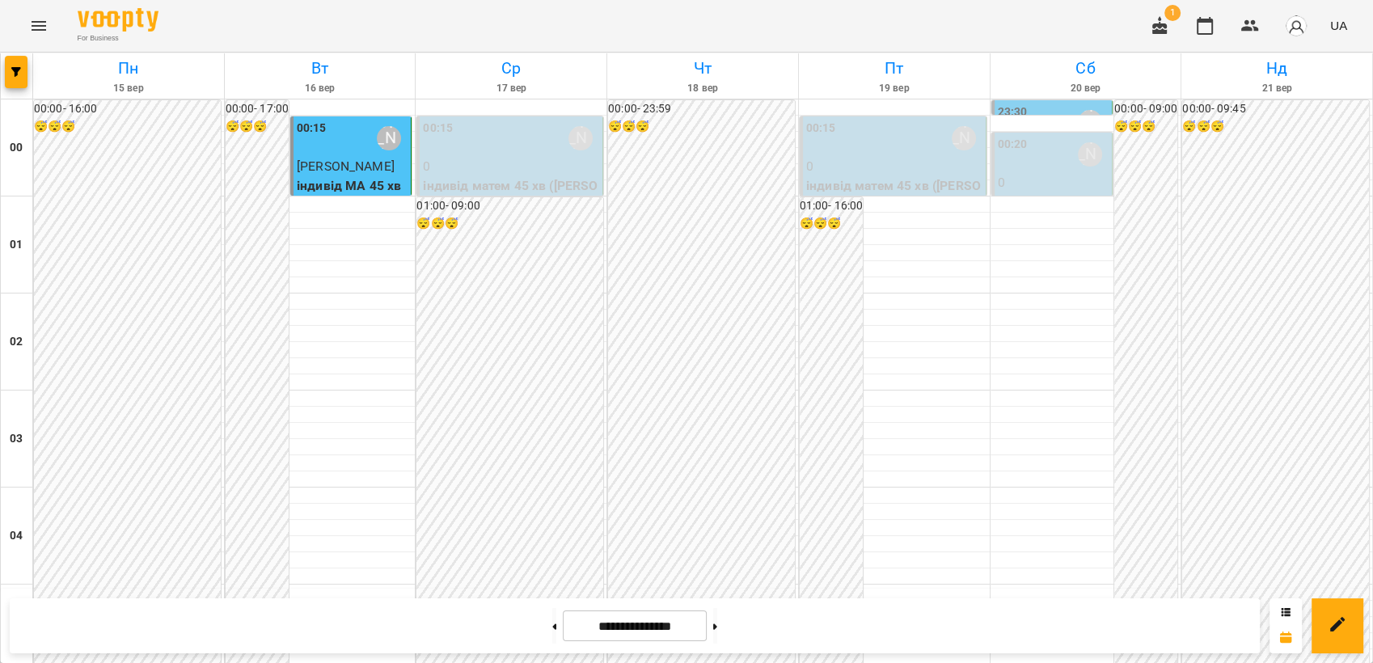
scroll to position [1837, 0]
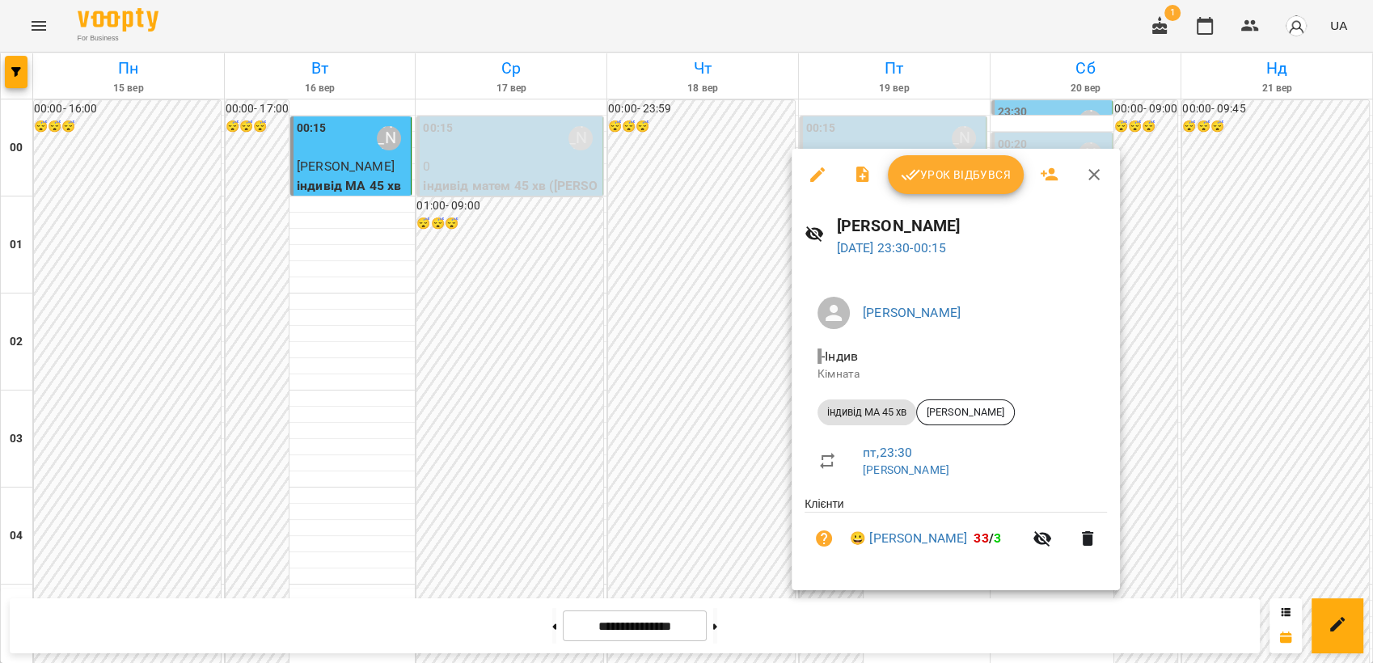
click at [945, 176] on span "Урок відбувся" at bounding box center [956, 174] width 110 height 19
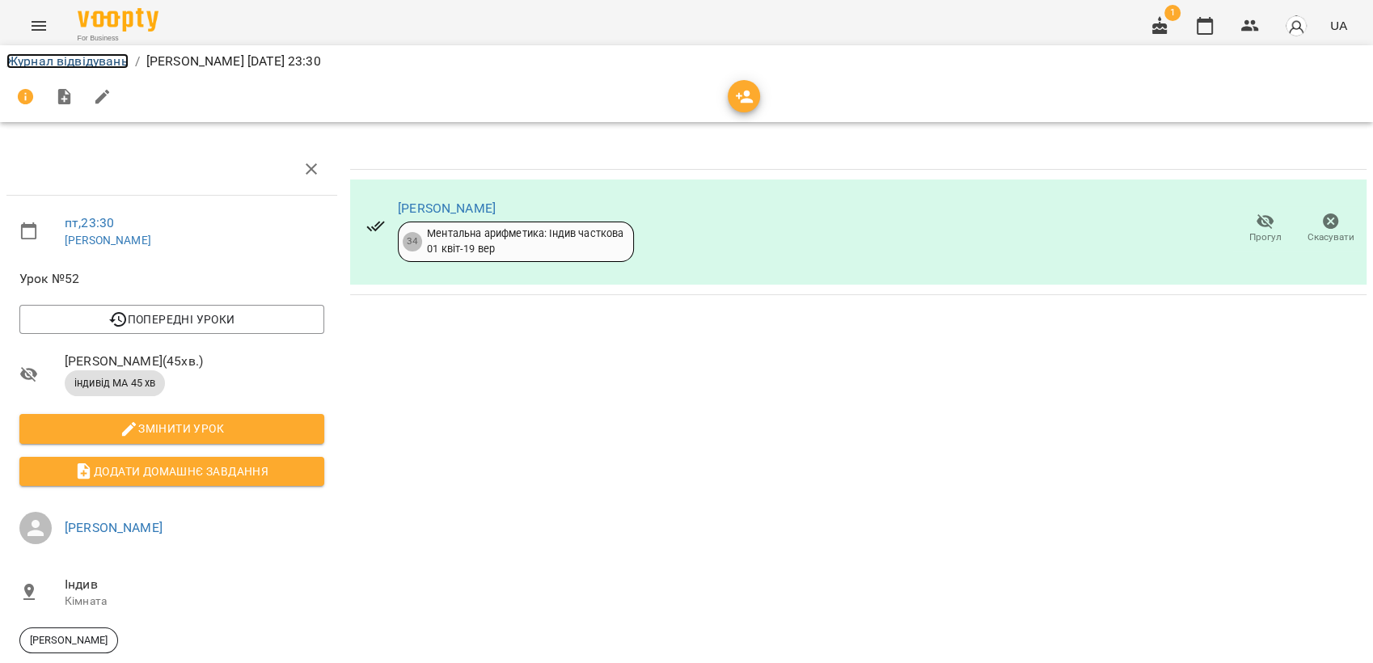
click at [61, 64] on link "Журнал відвідувань" at bounding box center [67, 60] width 122 height 15
